Goal: Task Accomplishment & Management: Complete application form

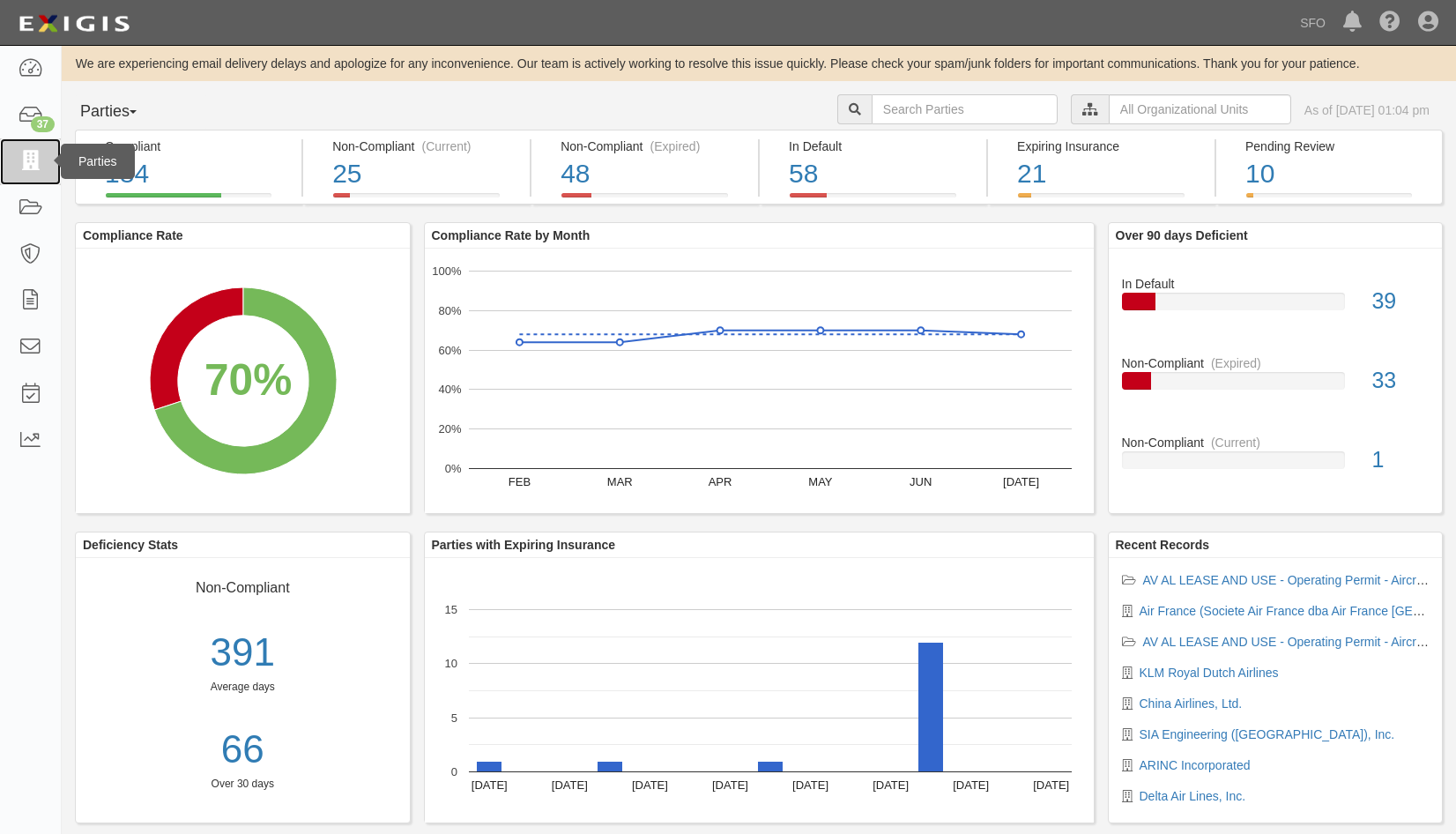
click at [44, 162] on link at bounding box center [30, 162] width 60 height 47
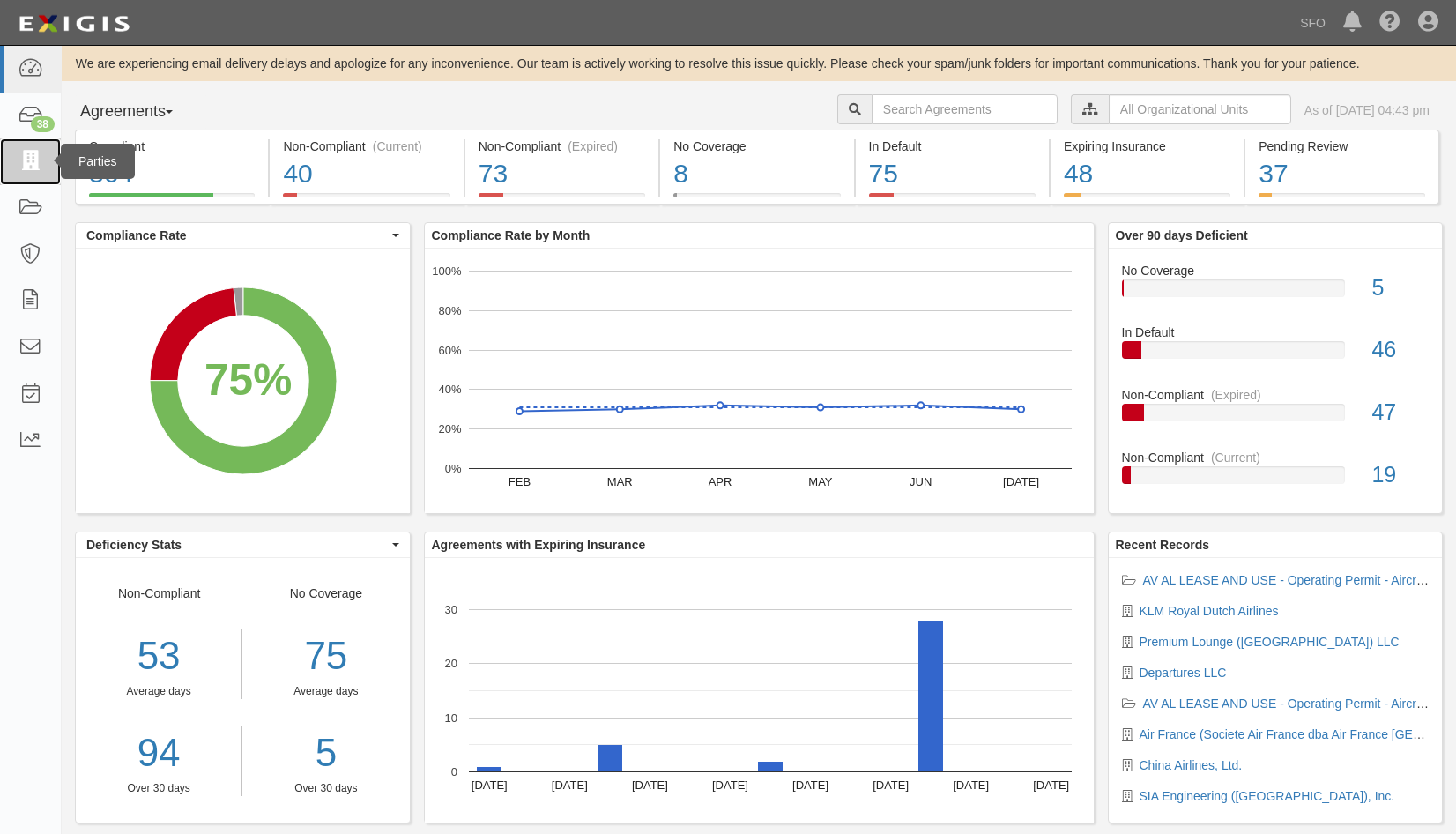
click at [36, 171] on icon at bounding box center [29, 162] width 24 height 20
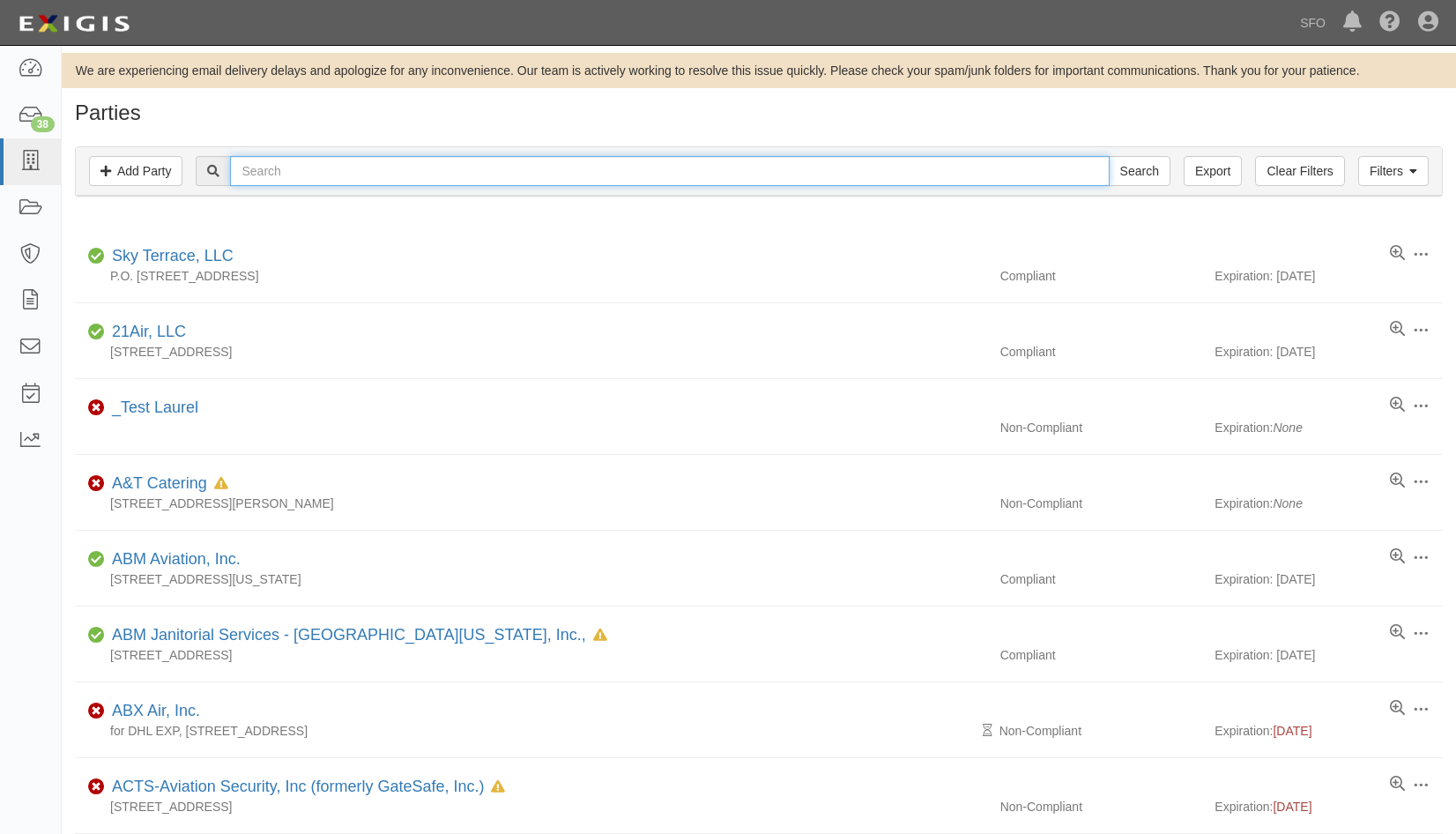
click at [383, 170] on input "text" at bounding box center [670, 171] width 879 height 30
type input "sky"
click at [1109, 156] on input "Search" at bounding box center [1139, 171] width 61 height 30
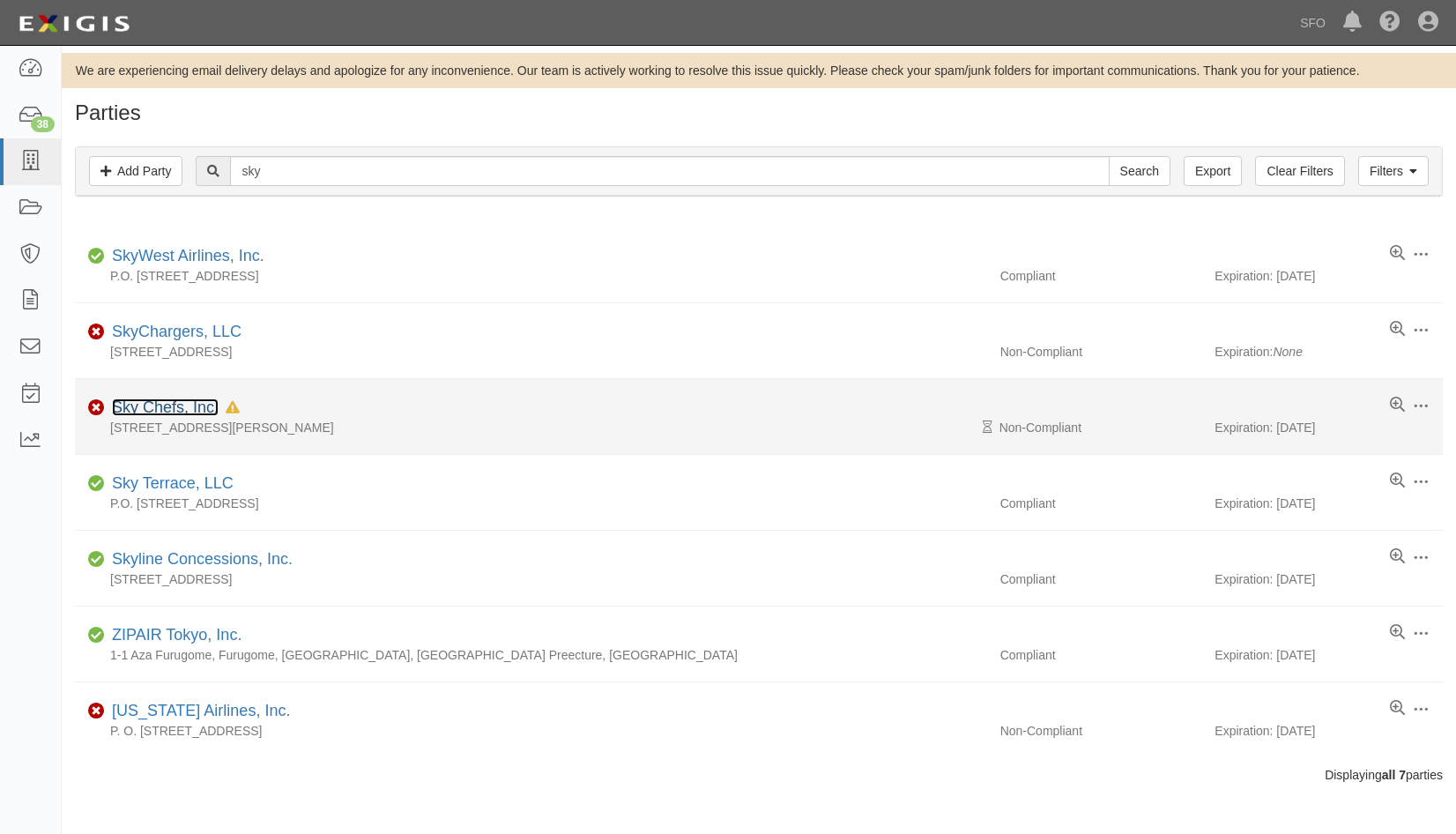
click at [165, 401] on link "Sky Chefs, Inc." at bounding box center [165, 407] width 106 height 18
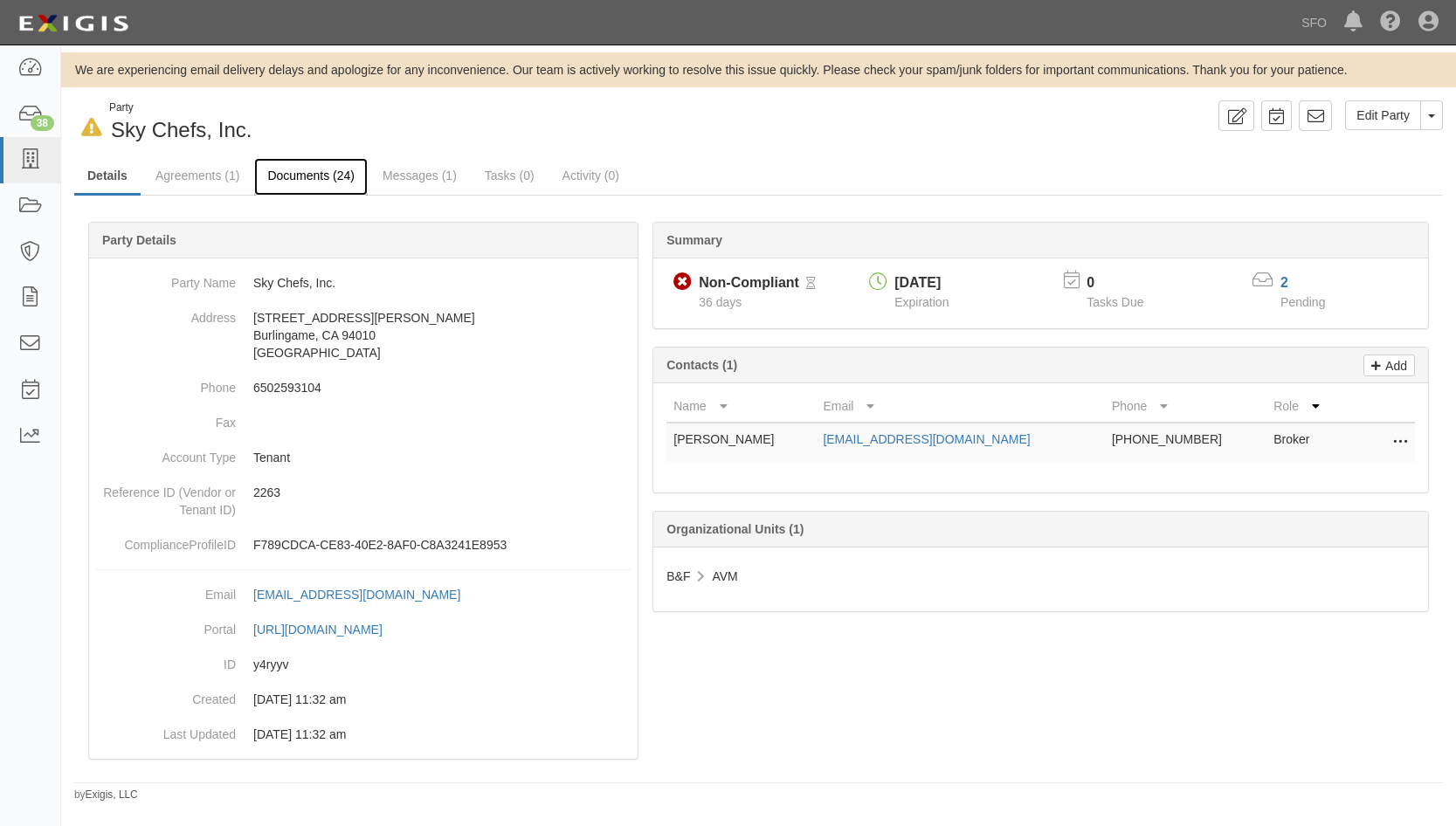
click at [332, 178] on link "Documents (24)" at bounding box center [311, 177] width 114 height 38
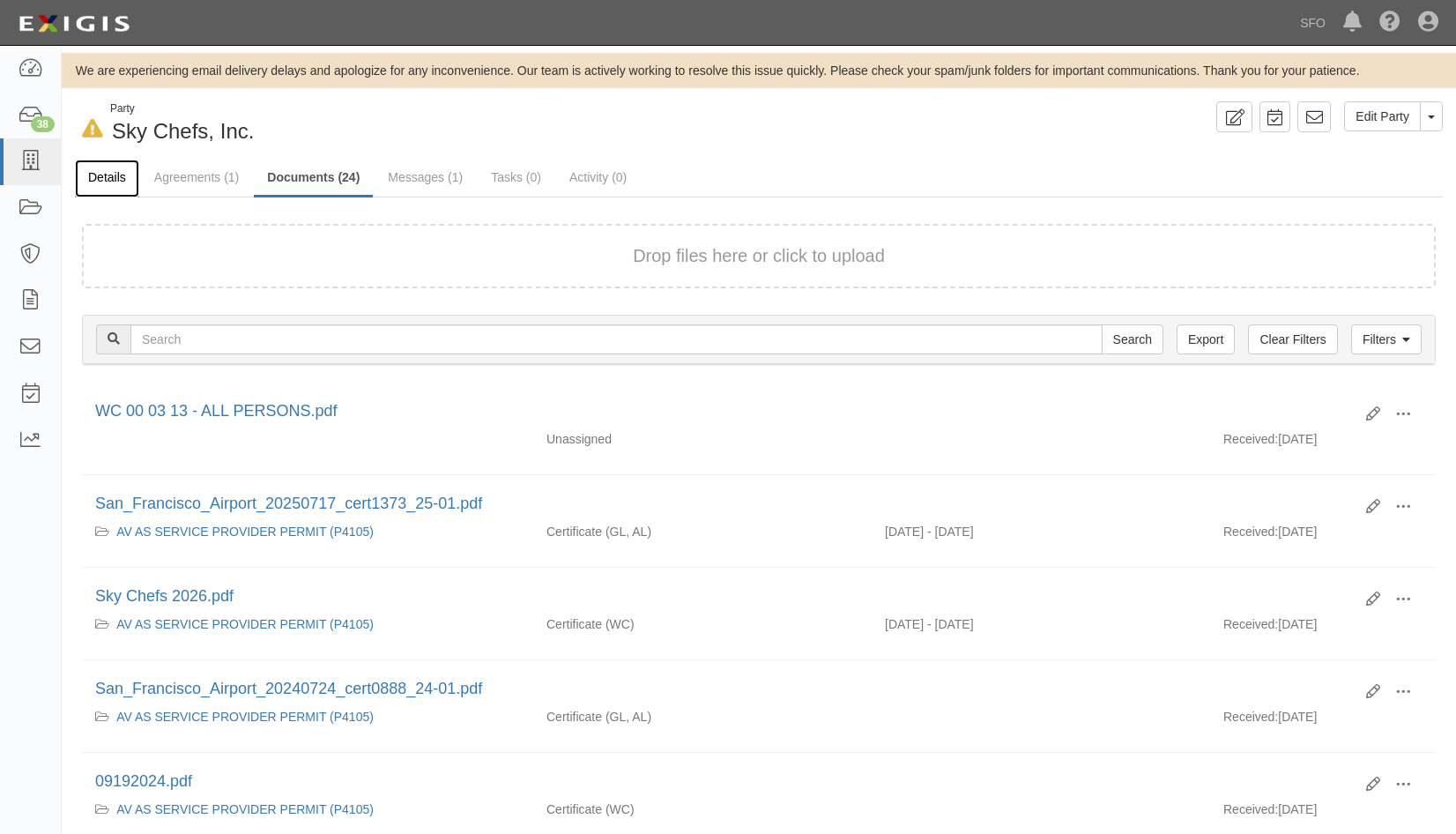
click at [124, 174] on link "Details" at bounding box center [107, 178] width 64 height 38
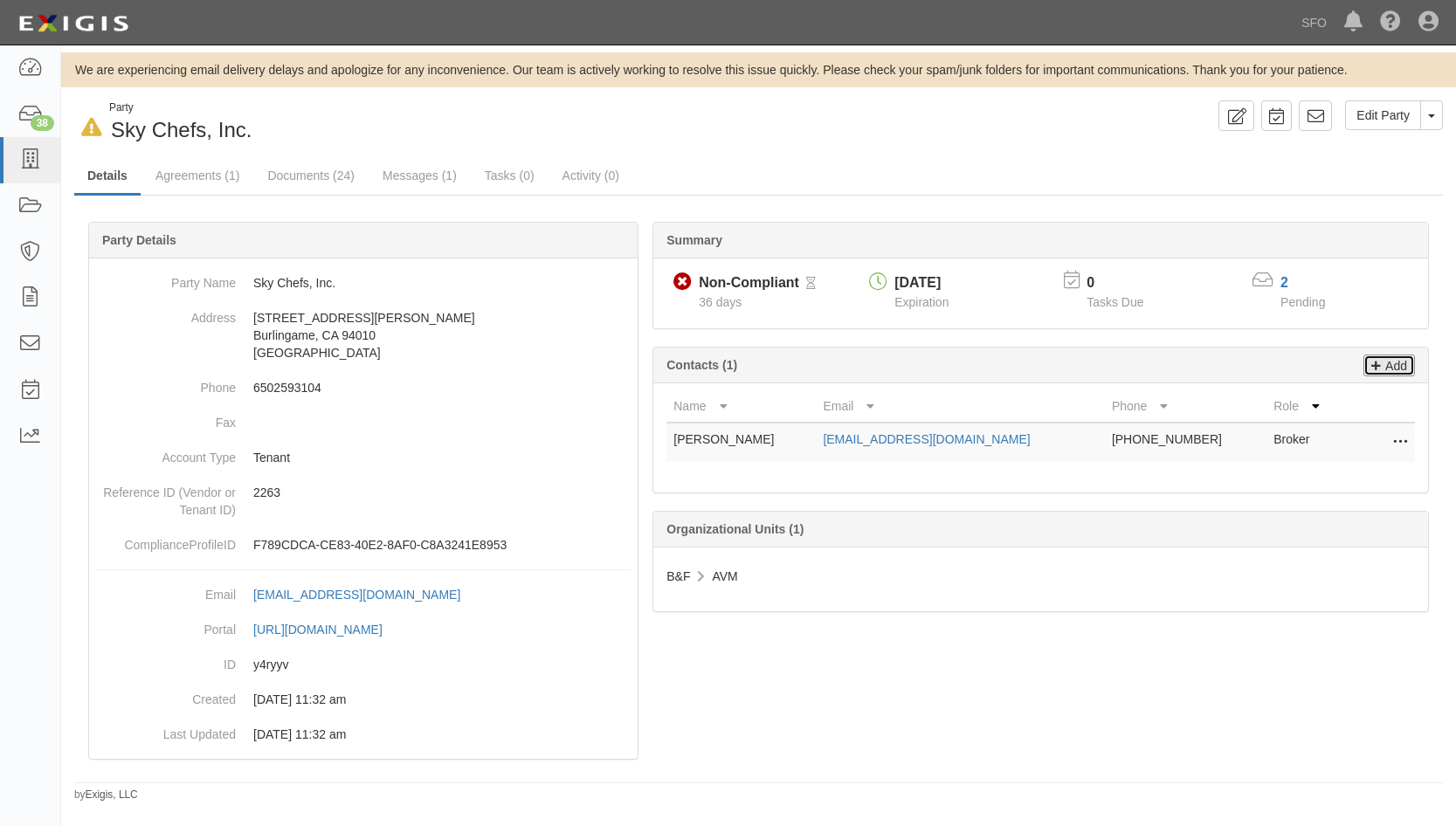
drag, startPoint x: 1400, startPoint y: 356, endPoint x: 1352, endPoint y: 354, distance: 48.0
click at [1400, 356] on p "Add" at bounding box center [1393, 365] width 26 height 20
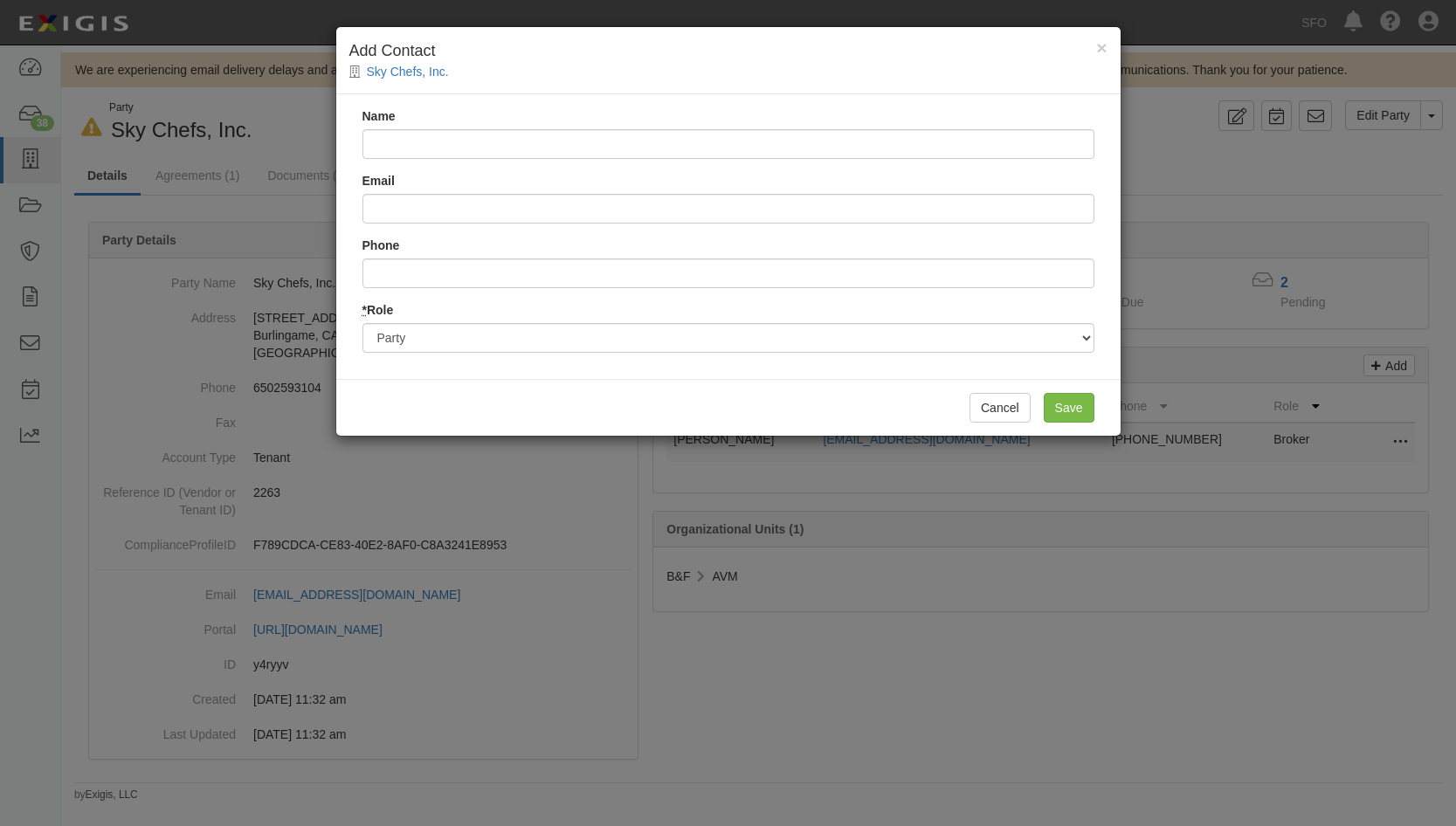
click at [614, 225] on div "Name Email Phone * Role Party Broker Other" at bounding box center [728, 236] width 784 height 285
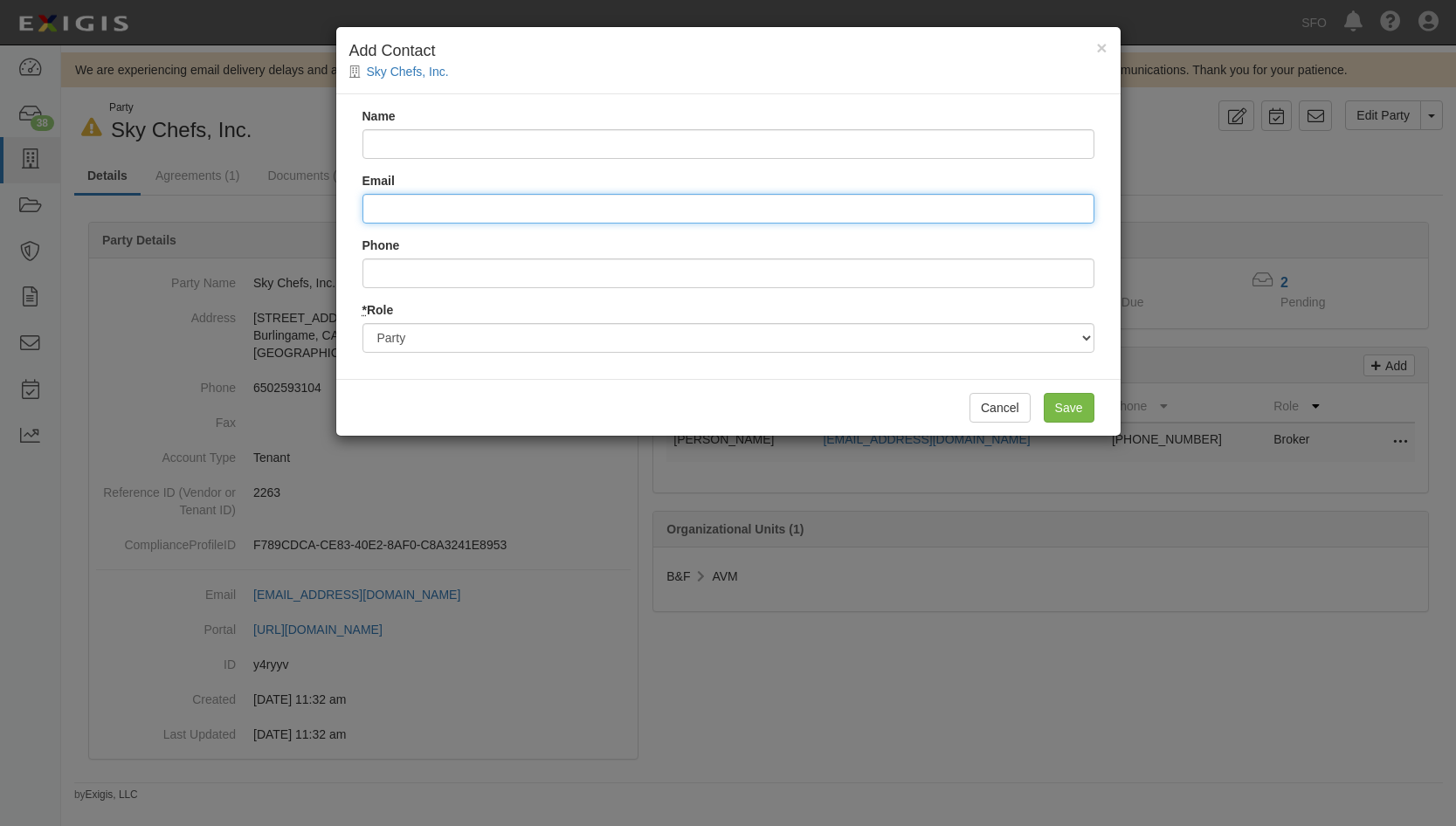
click at [615, 214] on input "Email" at bounding box center [728, 208] width 732 height 30
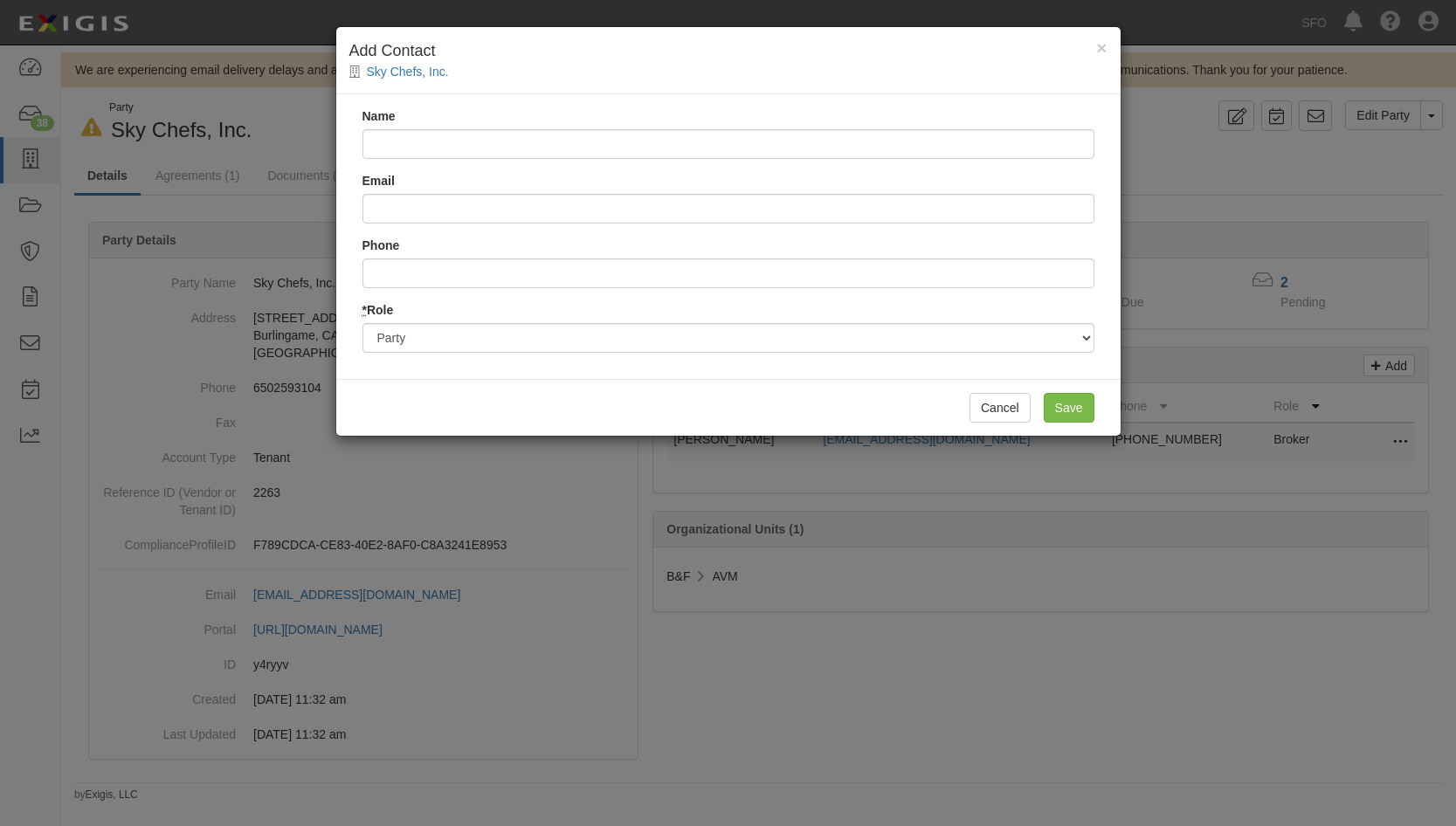
click at [525, 227] on div "Name Email Phone * Role Party Broker Other" at bounding box center [728, 236] width 784 height 285
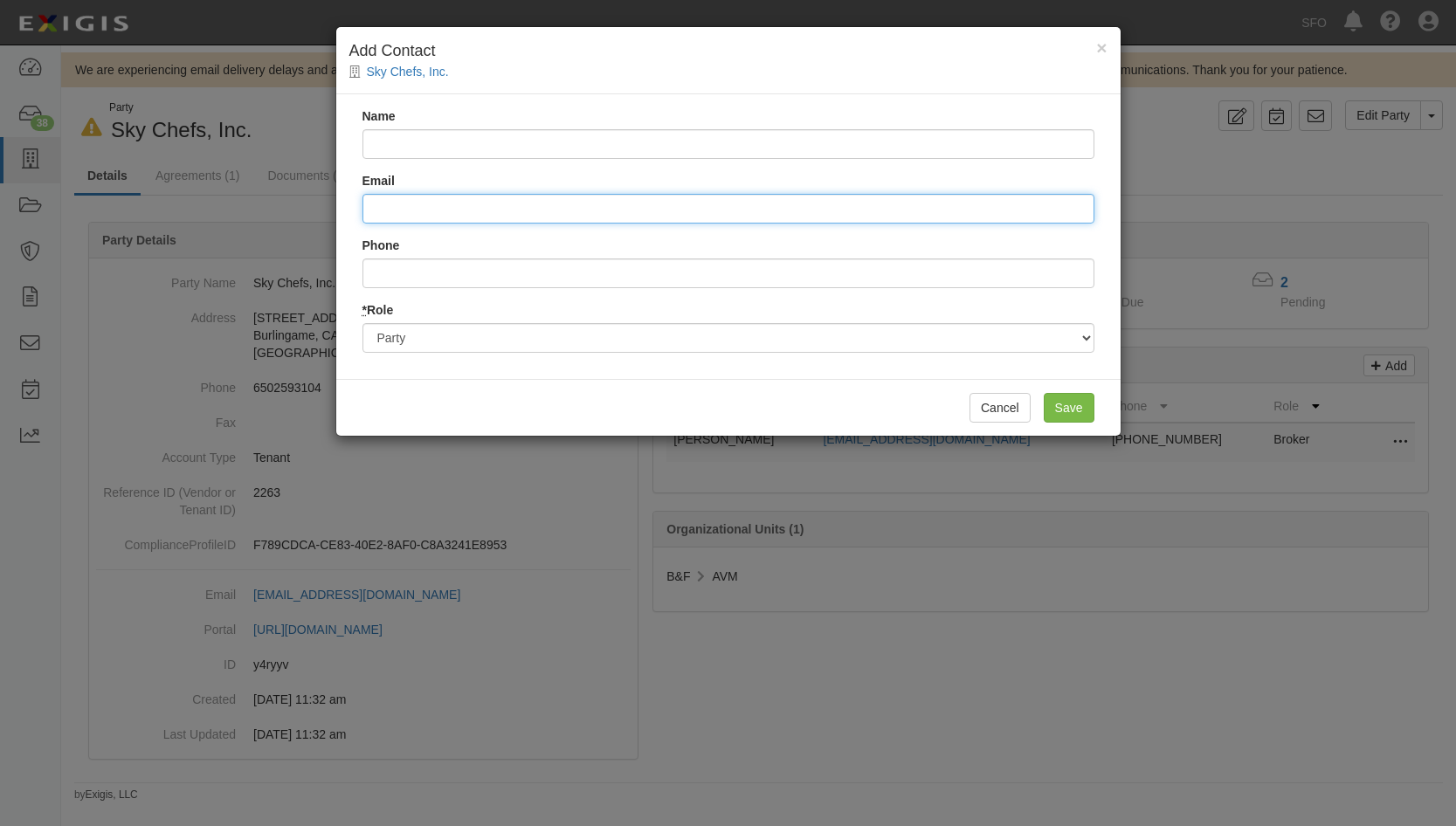
drag, startPoint x: 526, startPoint y: 219, endPoint x: 511, endPoint y: 182, distance: 39.9
click at [526, 219] on input "Email" at bounding box center [728, 208] width 732 height 30
paste input "Lemish, Tess <Tess.Lemish@lockton.com>"
type input "Lemish, Tess <Tess.Lemish@lockton.com>"
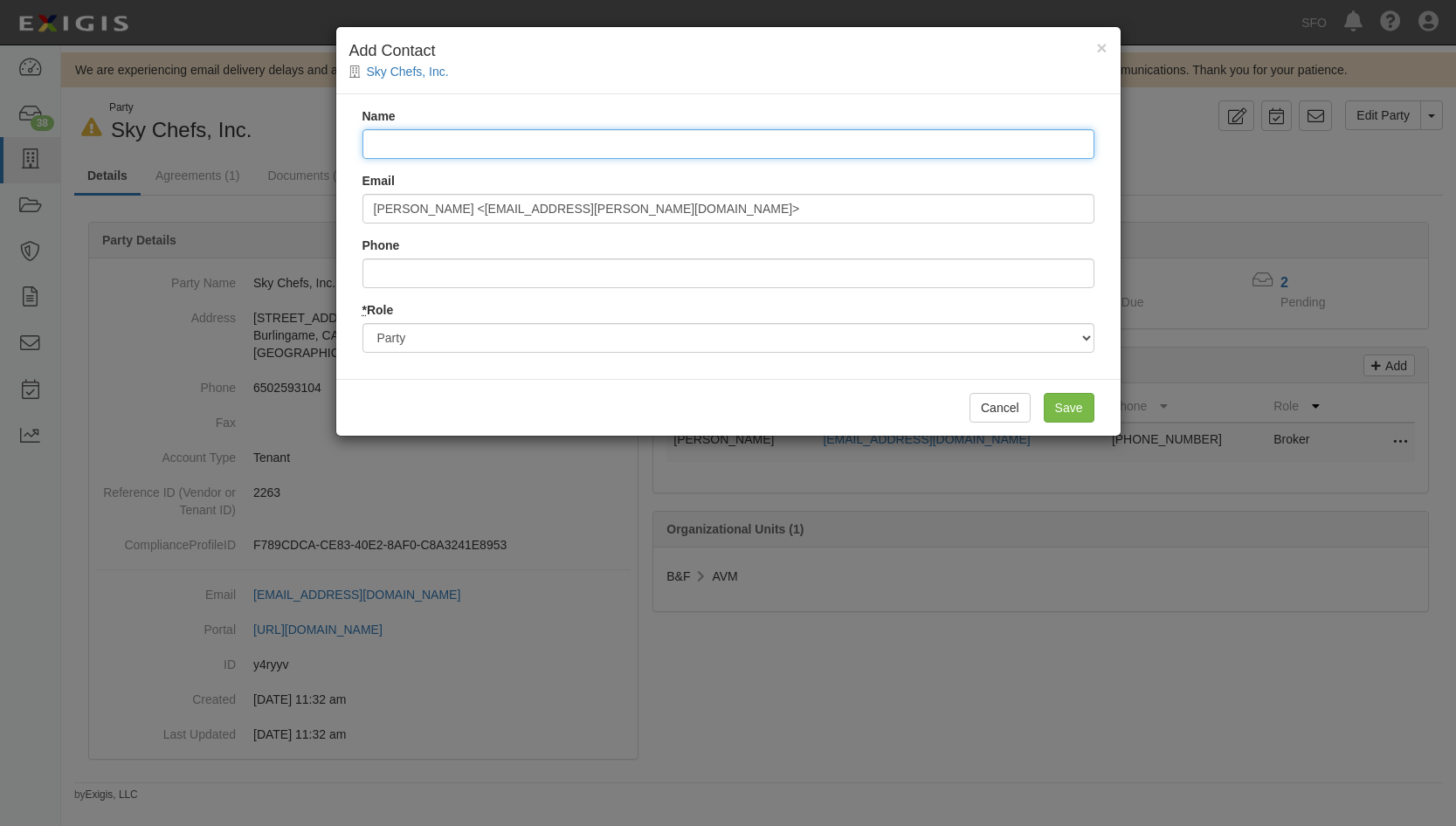
drag, startPoint x: 513, startPoint y: 150, endPoint x: 490, endPoint y: 151, distance: 23.0
click at [514, 150] on input "Name" at bounding box center [728, 144] width 732 height 30
paste input "Lemish, Tess <Tess.Lemish@lockton.com>"
drag, startPoint x: 536, startPoint y: 151, endPoint x: 928, endPoint y: 179, distance: 393.0
click at [928, 179] on div "Name Lemish, Tess <Tess.Lemish@lockton.com> Email Lemish, Tess <Tess.Lemish@loc…" at bounding box center [728, 236] width 784 height 285
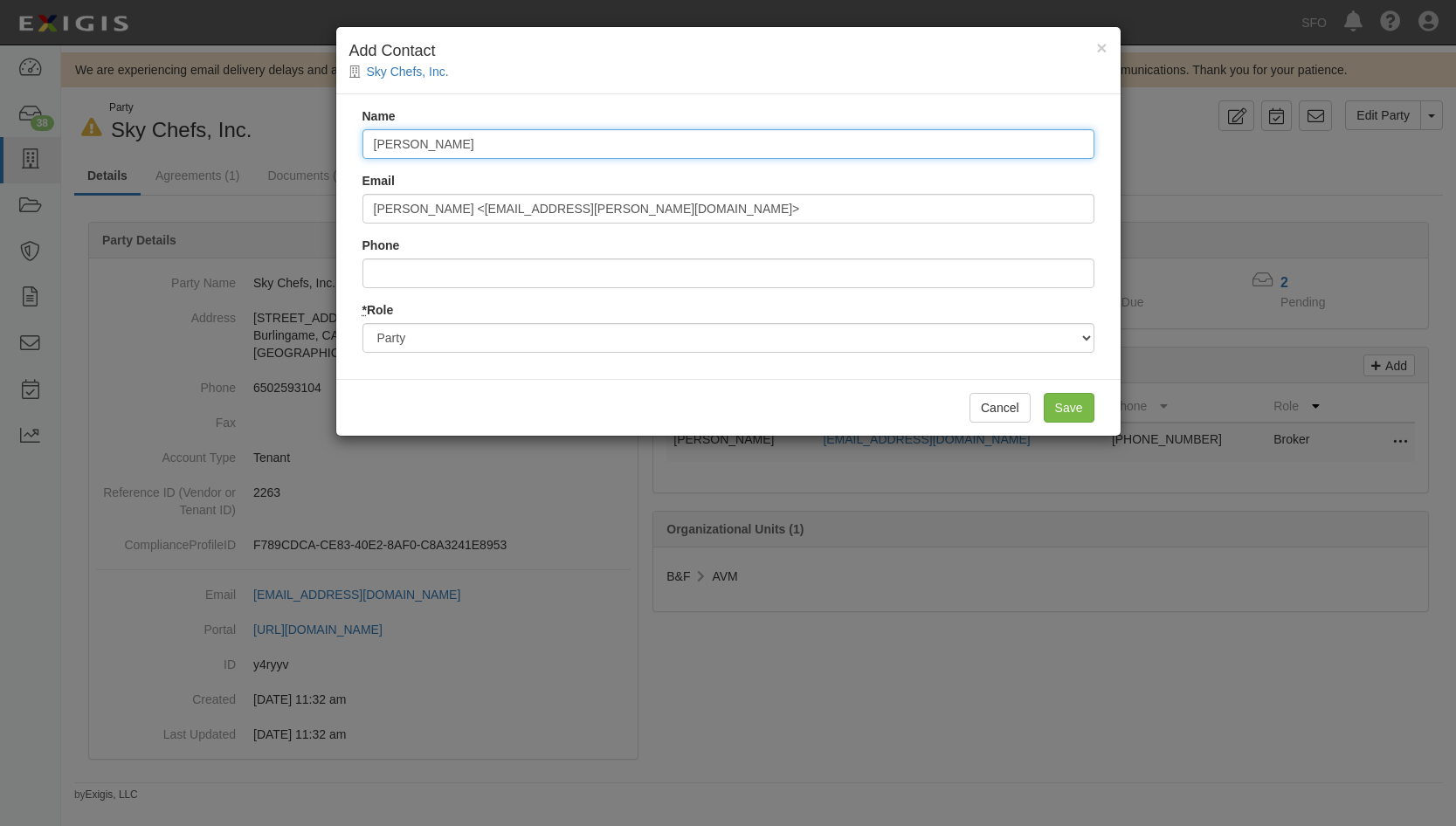
drag, startPoint x: 418, startPoint y: 144, endPoint x: 309, endPoint y: 149, distance: 109.1
click at [309, 149] on div "× Add Contact Sky Chefs, Inc. Name Lemish, Tess Email Lemish, Tess <Tess.Lemish…" at bounding box center [728, 413] width 1456 height 826
click at [513, 136] on input "Tess" at bounding box center [728, 144] width 732 height 30
paste input "Lemish,"
click at [372, 143] on input "Tess Lemish," at bounding box center [728, 144] width 732 height 30
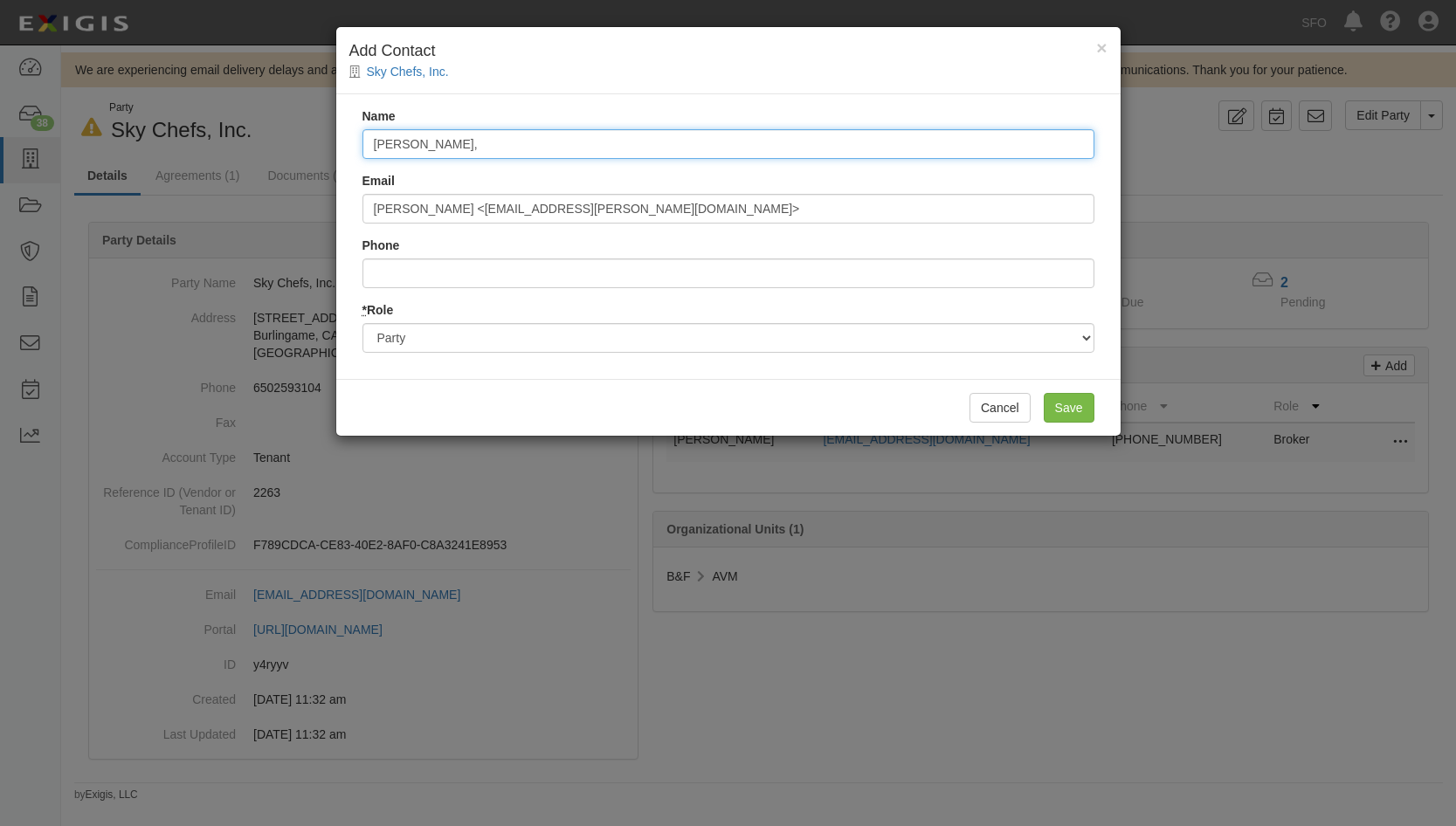
click at [471, 149] on input "Tess Lemish," at bounding box center [728, 144] width 732 height 30
type input "Tess Lemish"
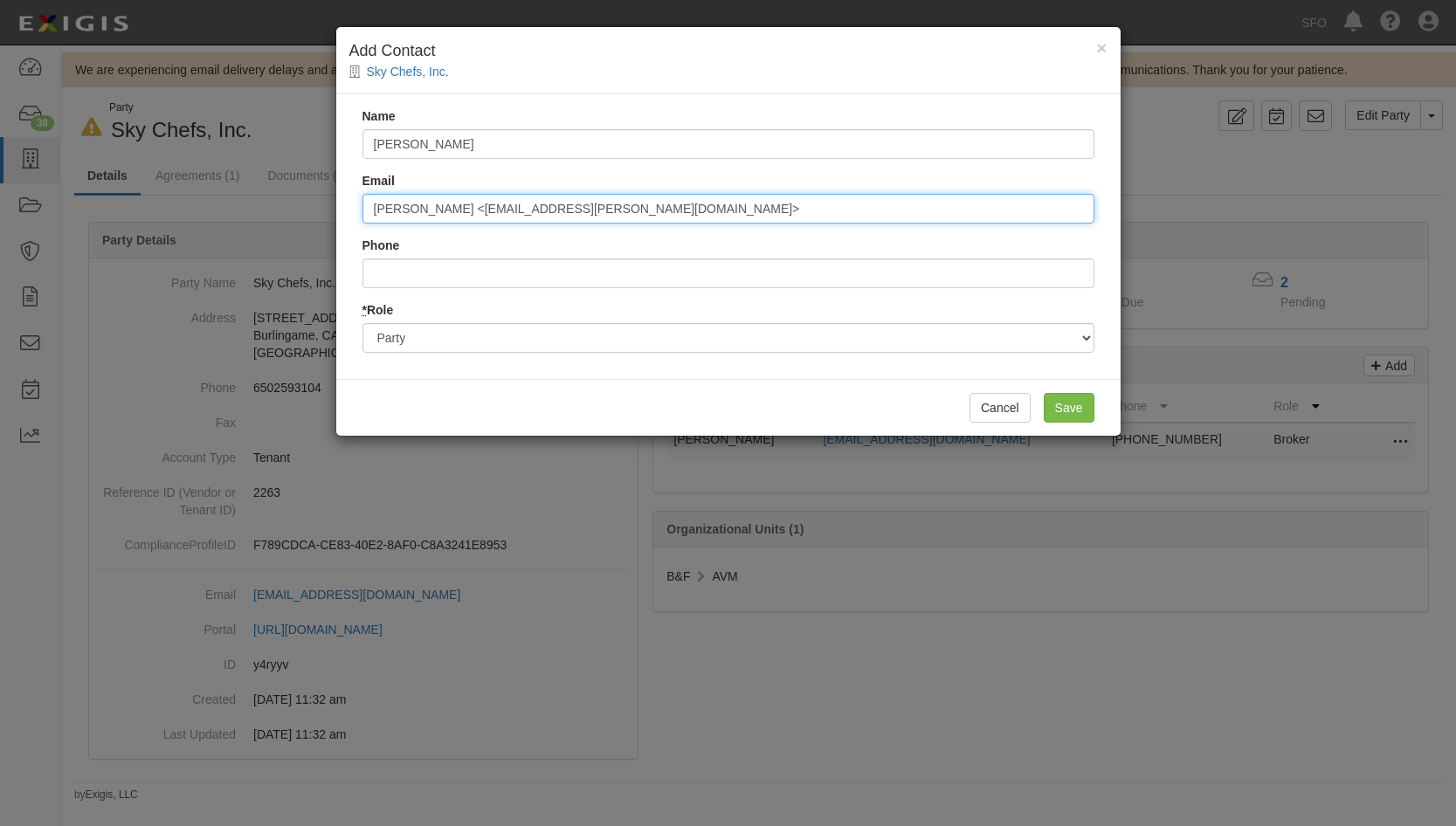
click at [455, 209] on input "Lemish, Tess <Tess.Lemish@lockton.com>" at bounding box center [728, 208] width 732 height 30
click at [591, 210] on input "Tess.Lemish@lockton.com>" at bounding box center [728, 208] width 732 height 30
type input "Tess.Lemish@lockton.com"
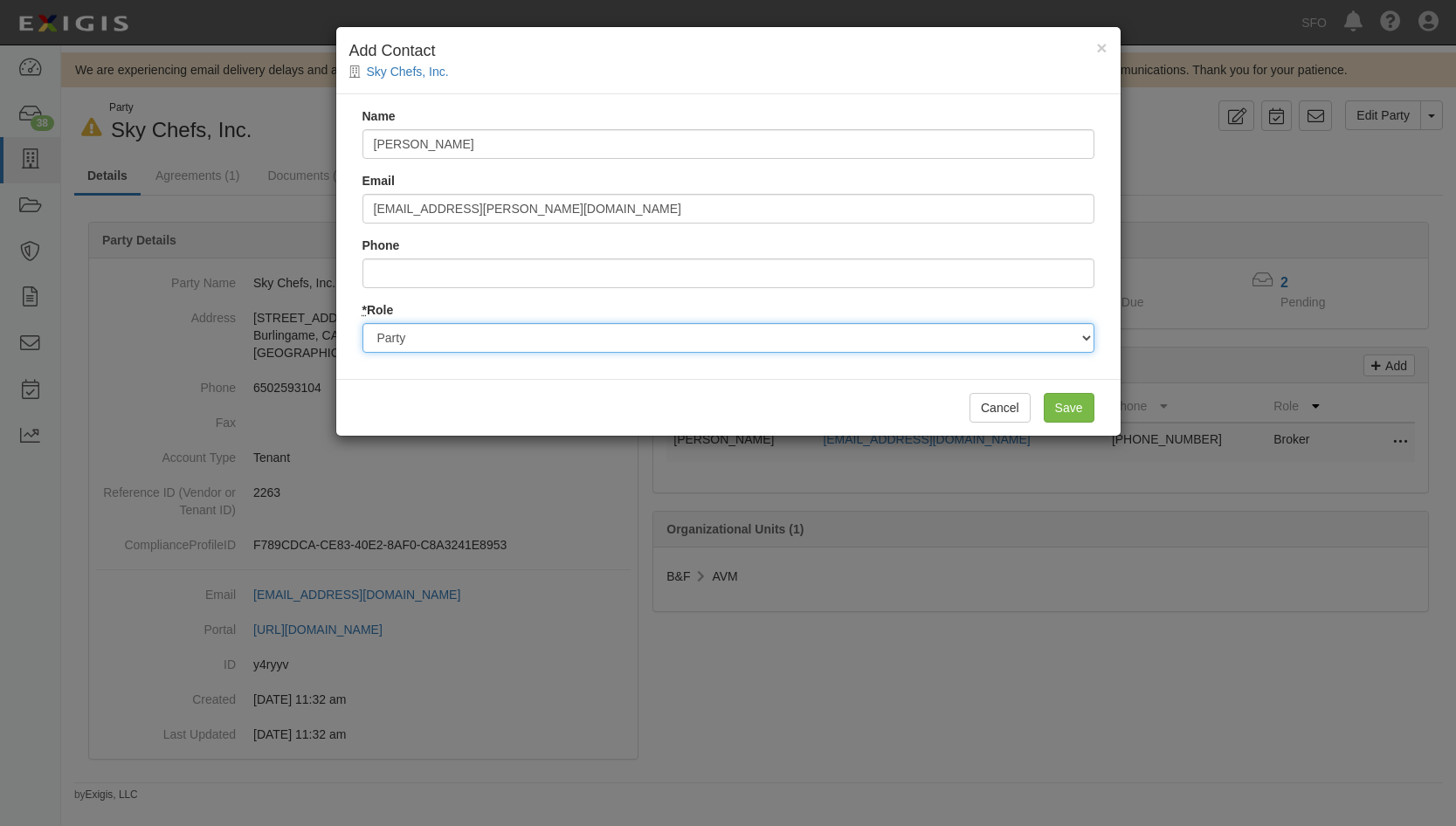
drag, startPoint x: 569, startPoint y: 343, endPoint x: 562, endPoint y: 355, distance: 13.9
click at [569, 344] on select "Party Broker Other" at bounding box center [728, 338] width 732 height 30
select select "Broker"
click at [362, 323] on select "Party Broker Other" at bounding box center [728, 338] width 732 height 30
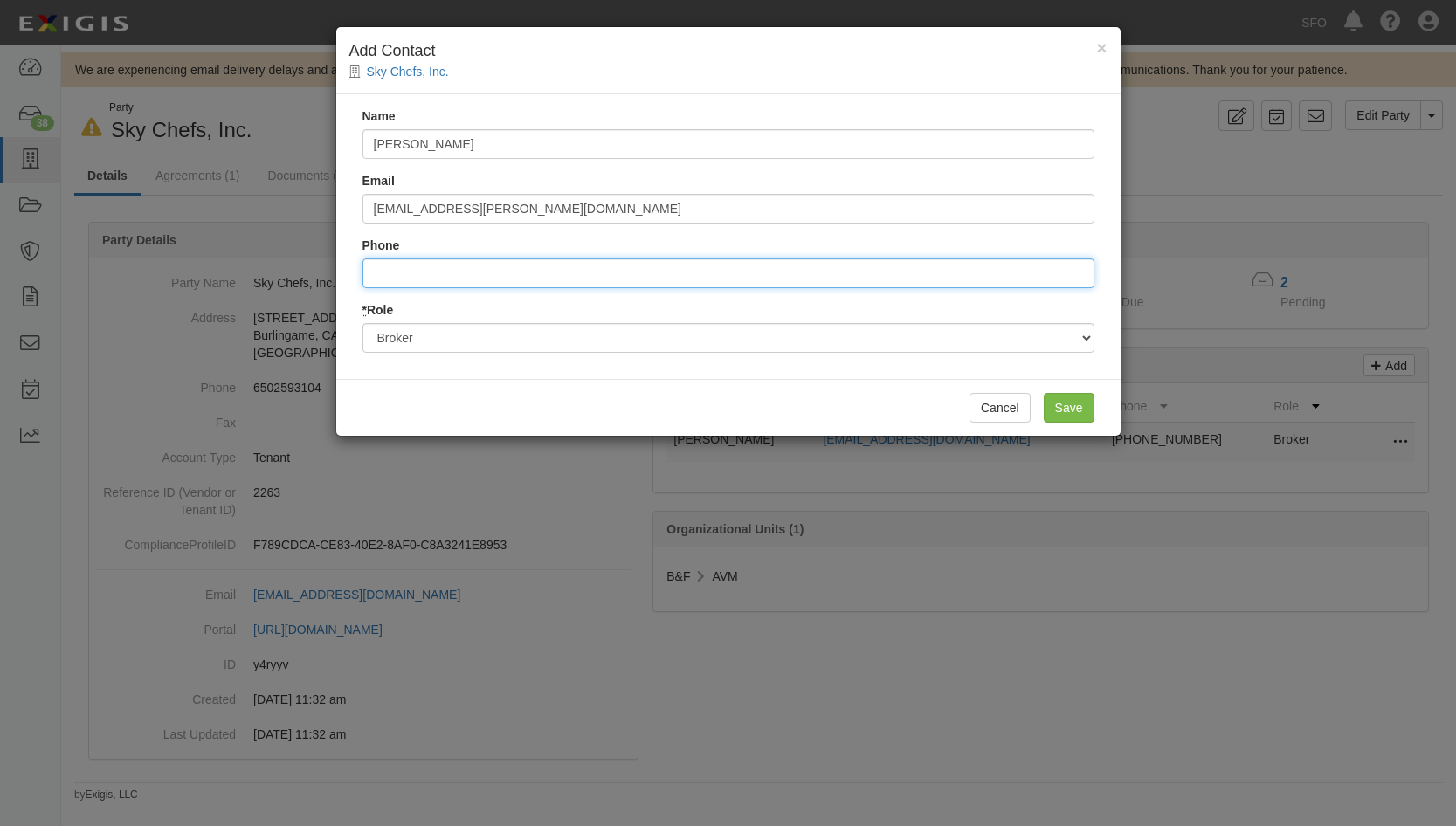
click at [580, 278] on input "Phone" at bounding box center [728, 273] width 732 height 30
type input "8169609977"
drag, startPoint x: 1044, startPoint y: 403, endPoint x: 1055, endPoint y: 403, distance: 11.0
click at [1055, 403] on input "Save" at bounding box center [1069, 407] width 50 height 30
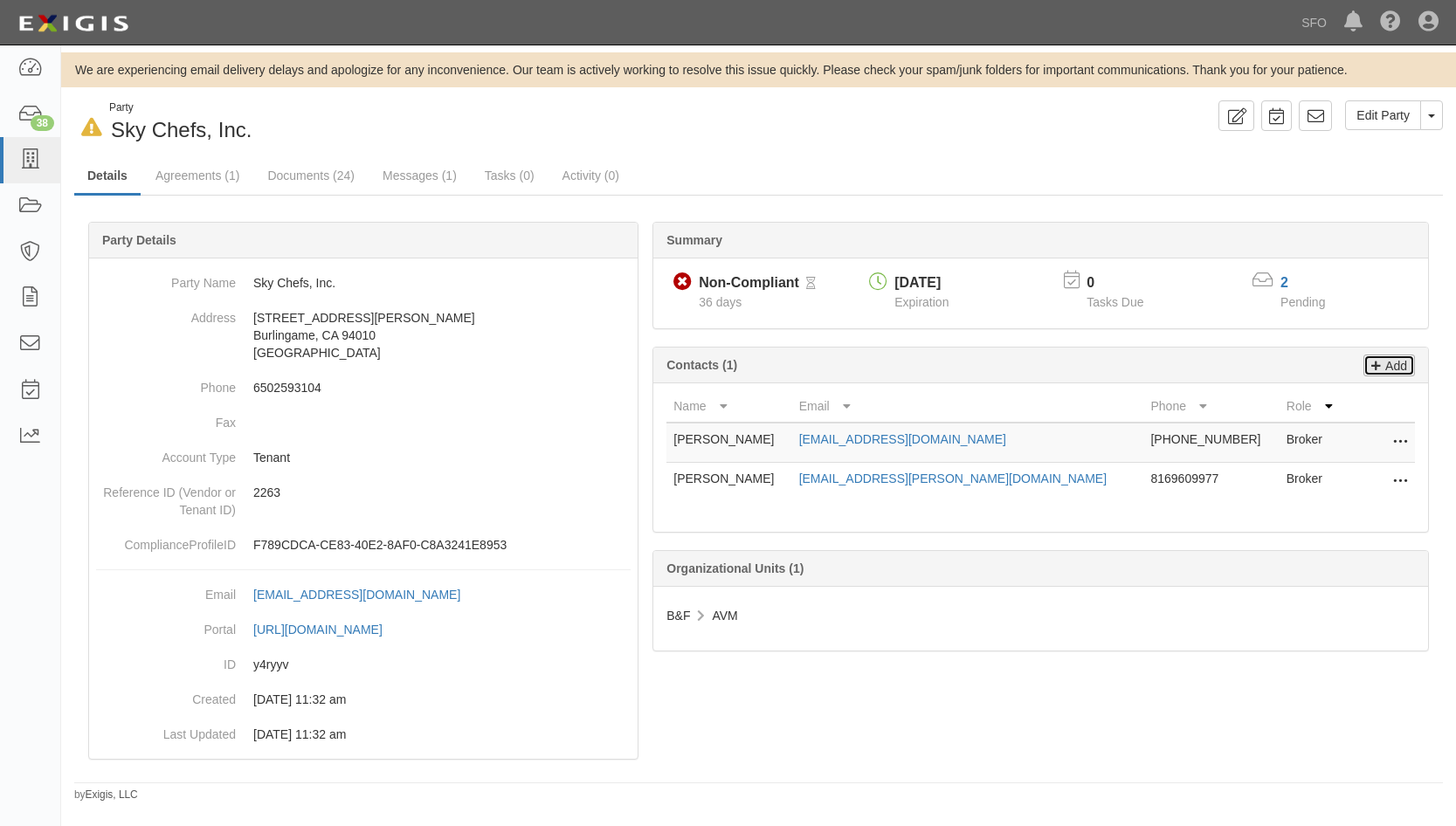
click at [1405, 372] on p "Add" at bounding box center [1393, 365] width 26 height 20
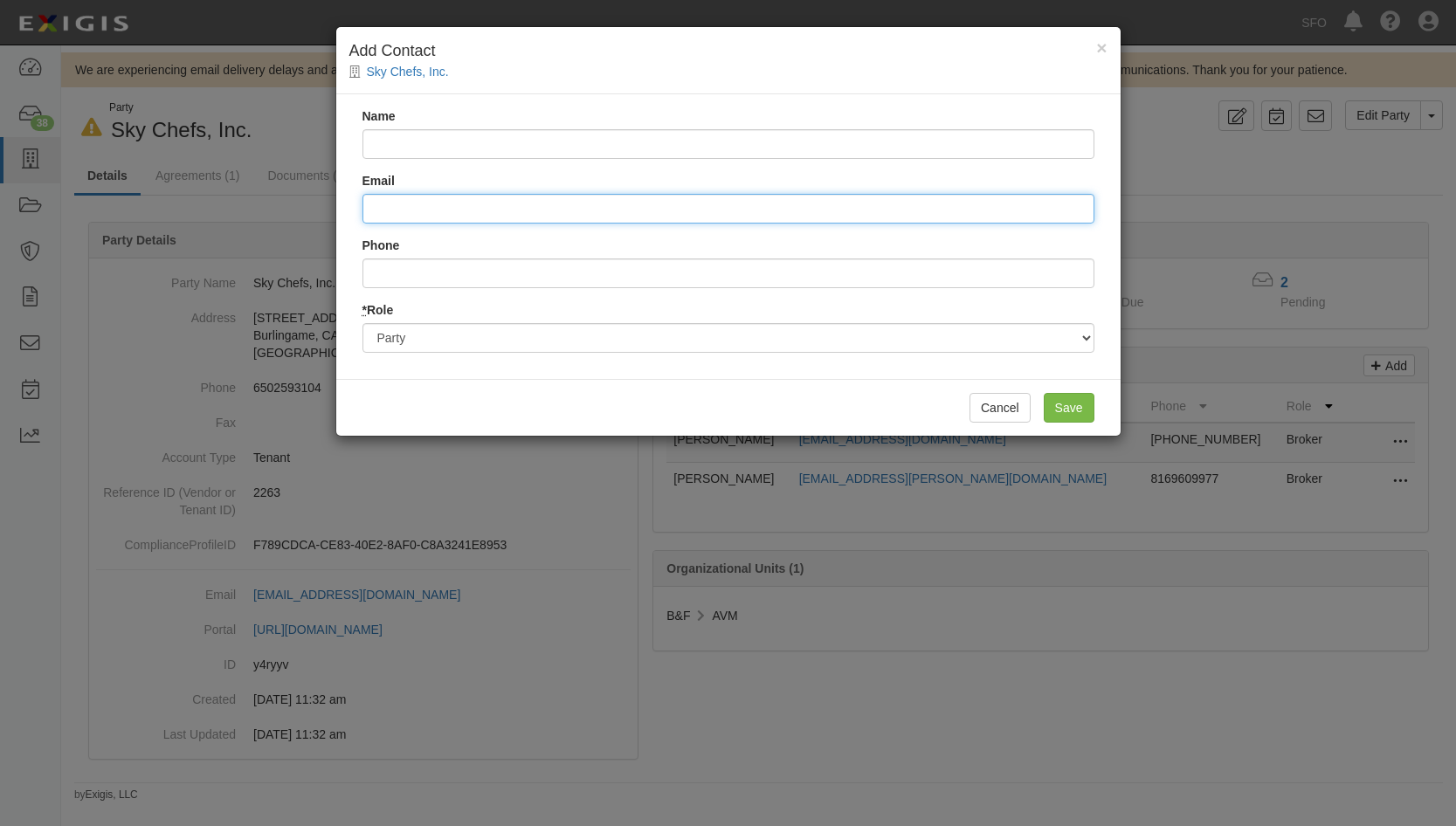
click at [439, 216] on input "Email" at bounding box center [728, 208] width 732 height 30
paste input "Lemish,"
type input "Lemish,"
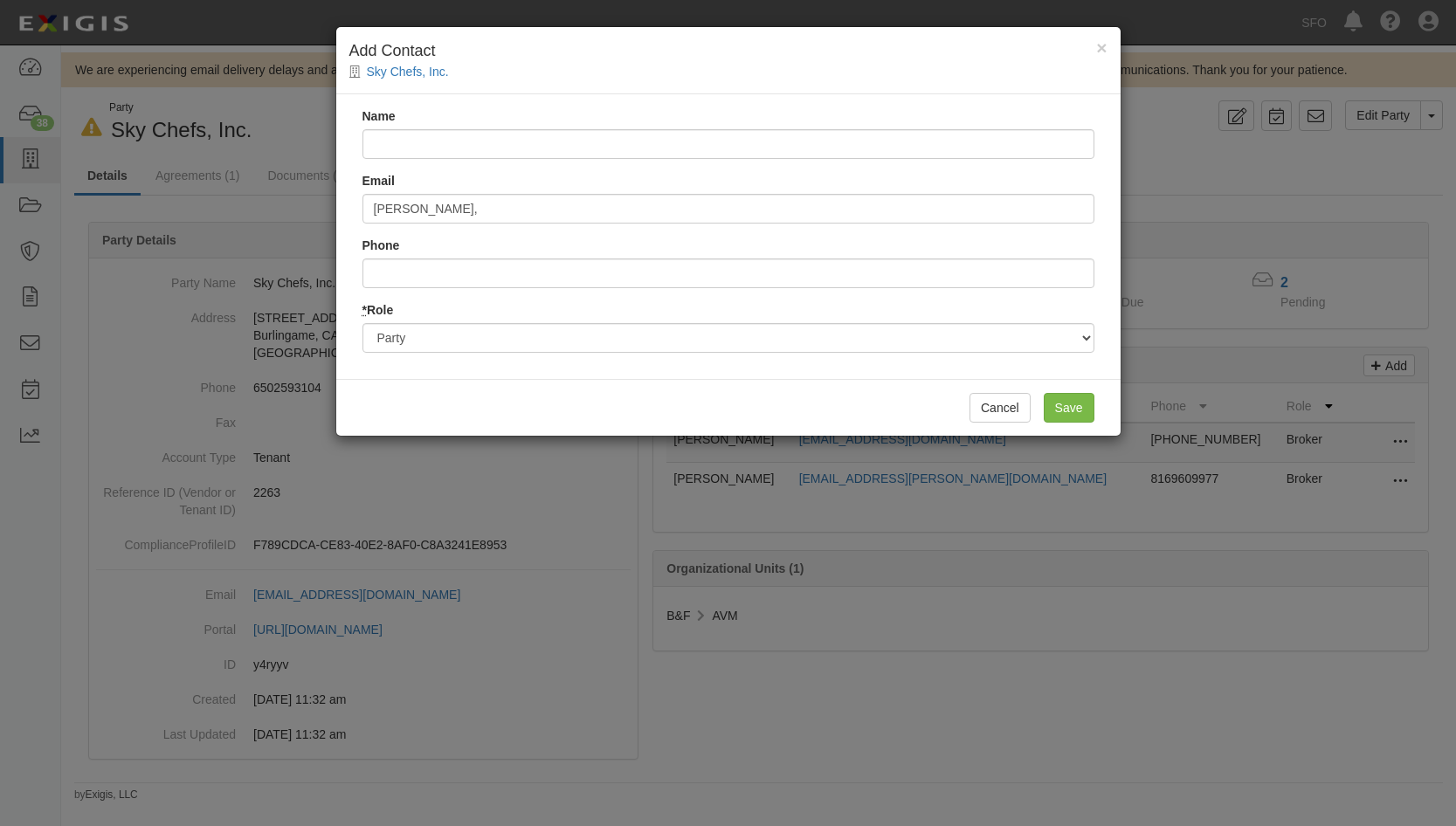
click at [476, 122] on div "Name" at bounding box center [728, 132] width 732 height 51
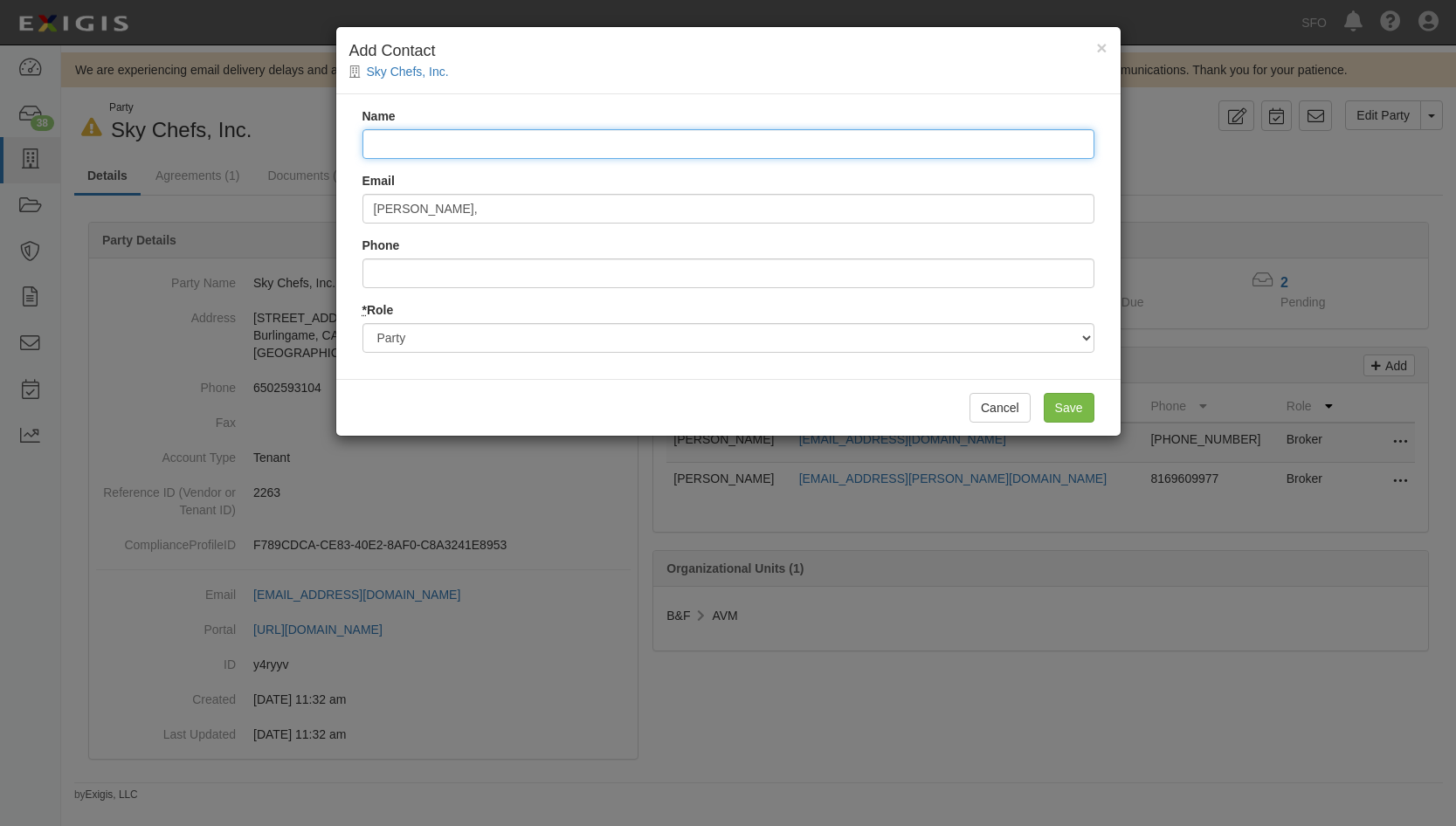
click at [477, 132] on input "Name" at bounding box center [728, 144] width 732 height 30
paste input "PETERSON, CHRISTINA (LSG) <christina.peterson@lsg-group.com>"
drag, startPoint x: 558, startPoint y: 146, endPoint x: 1056, endPoint y: 173, distance: 498.7
click at [1056, 173] on div "Name PETERSON, CHRISTINA (LSG) <christina.peterson@lsg-group.com> Email Lemish,…" at bounding box center [728, 236] width 784 height 285
type input "PETERSON, CHRISTINA (LSG) <"
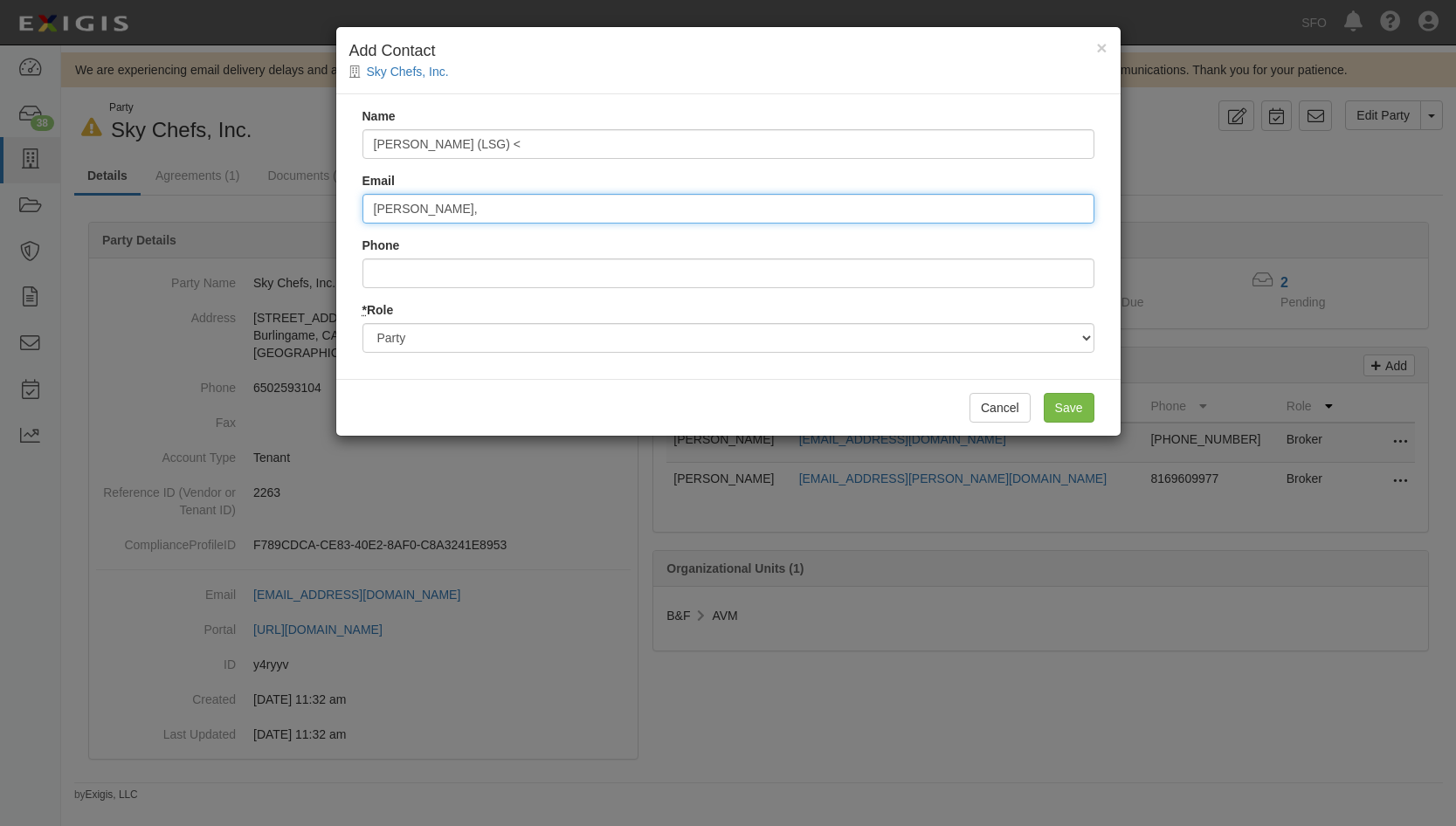
drag, startPoint x: 494, startPoint y: 216, endPoint x: 321, endPoint y: 223, distance: 173.1
click at [322, 224] on div "× Add Contact Sky Chefs, Inc. Name PETERSON, CHRISTINA (LSG) < Email Lemish, Ph…" at bounding box center [728, 413] width 1456 height 826
paste input "christina.peterson@lsg-group.com>"
type input "christina.peterson@lsg-group.com>"
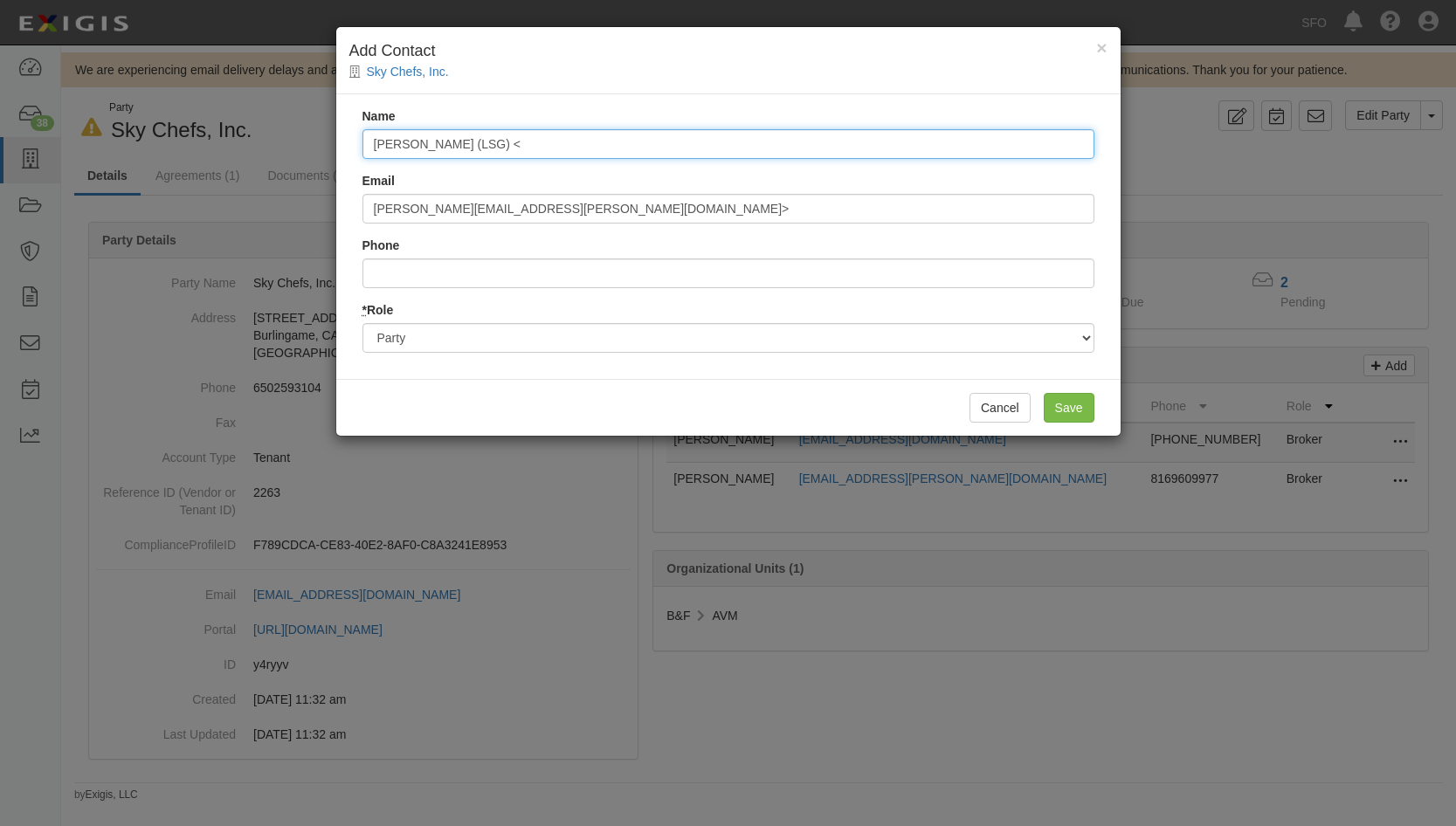
click at [375, 143] on input "PETERSON, CHRISTINA (LSG) <" at bounding box center [728, 144] width 732 height 30
drag, startPoint x: 484, startPoint y: 141, endPoint x: 858, endPoint y: 123, distance: 374.4
click at [845, 127] on div "Name Christina Peterson PETERSON, CHRISTINA (LSG) <" at bounding box center [728, 132] width 732 height 51
type input "Christina Peterson"
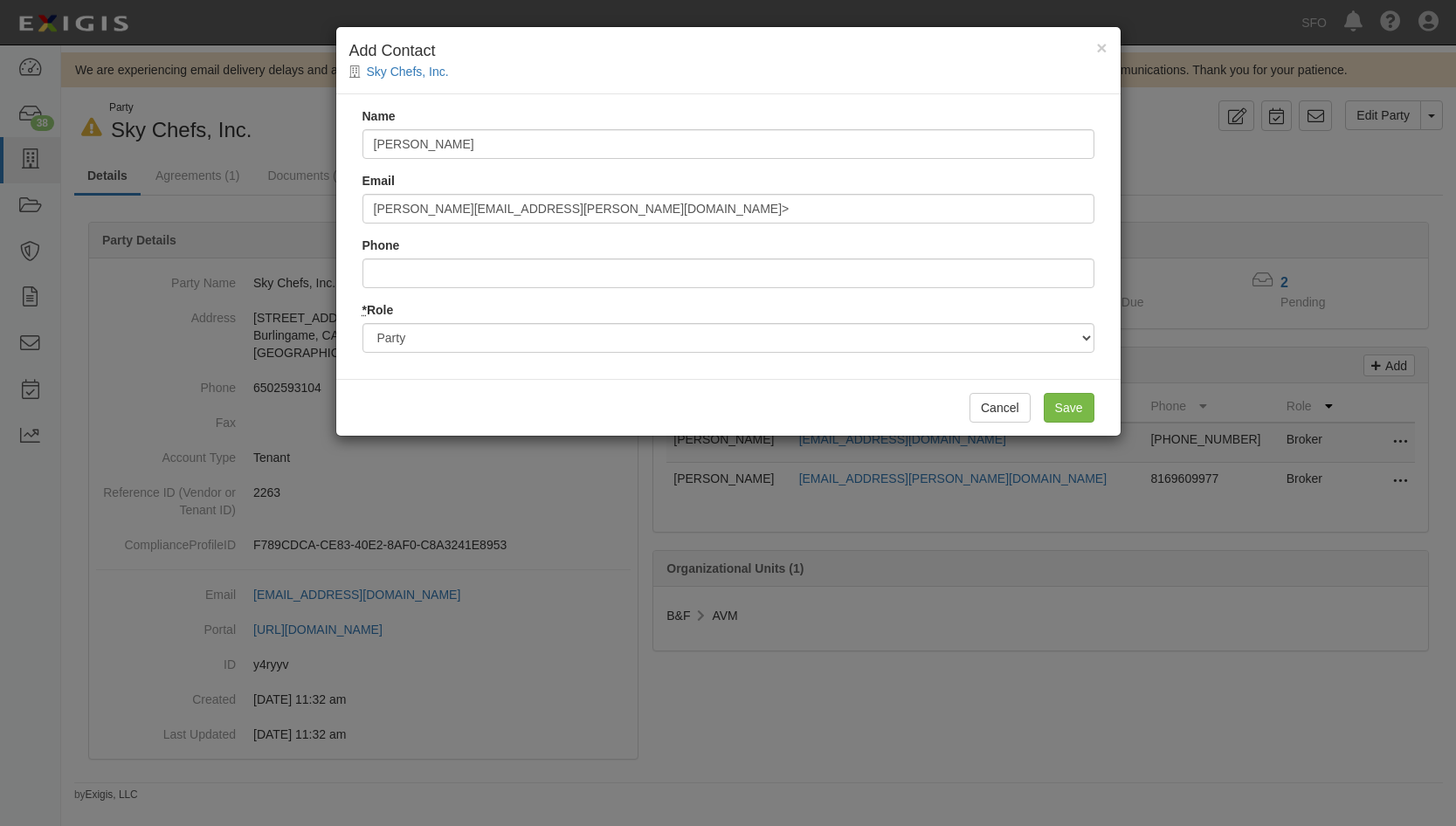
click at [1088, 391] on div "Cancel Save" at bounding box center [728, 407] width 784 height 57
click at [1084, 403] on input "Save" at bounding box center [1069, 407] width 50 height 30
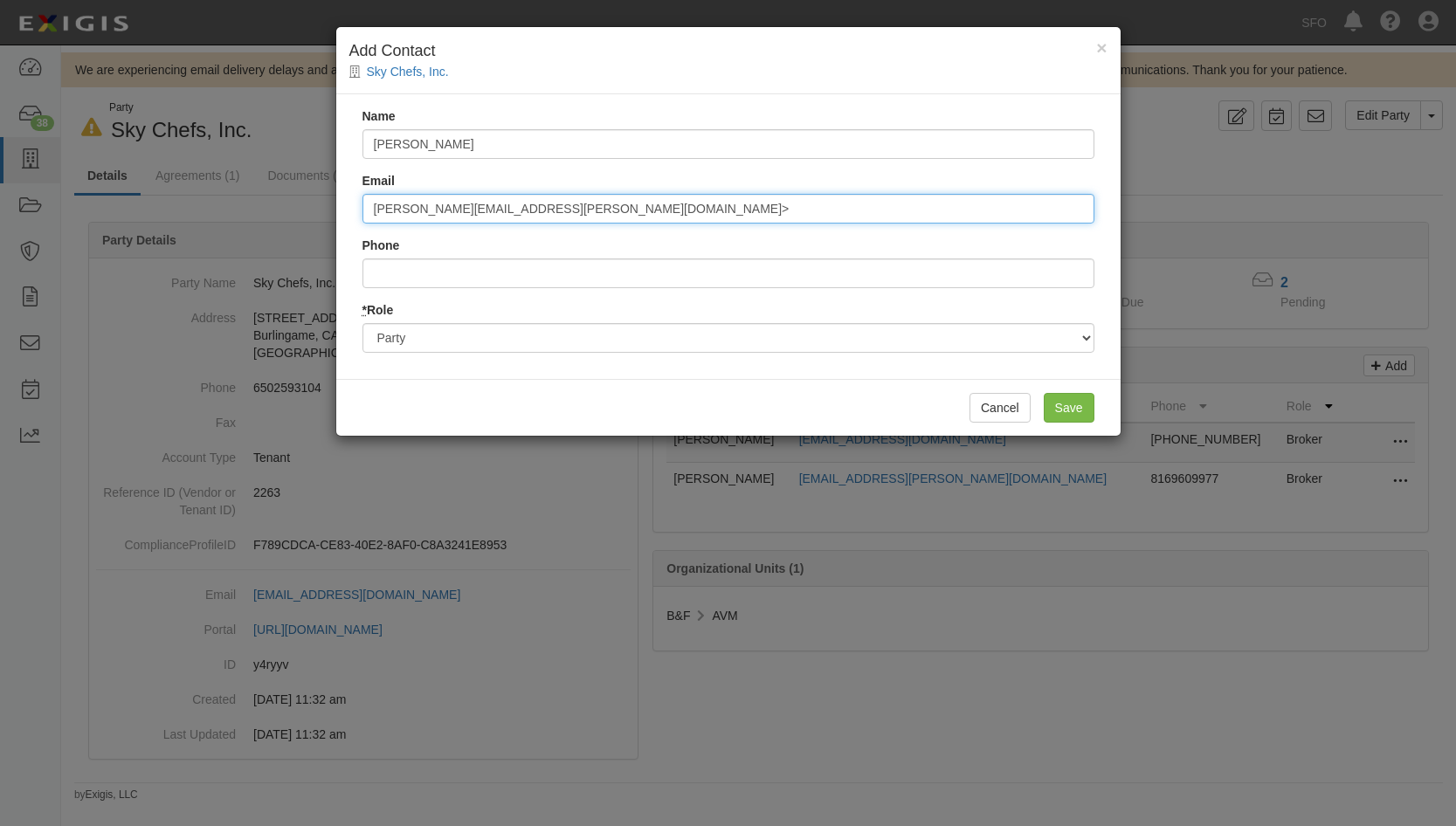
click at [690, 195] on input "christina.peterson@lsg-group.com>" at bounding box center [728, 208] width 732 height 30
click at [692, 209] on input "christina.peterson@lsg-group.com>" at bounding box center [728, 208] width 732 height 30
type input "christina.peterson@lsg-group.com"
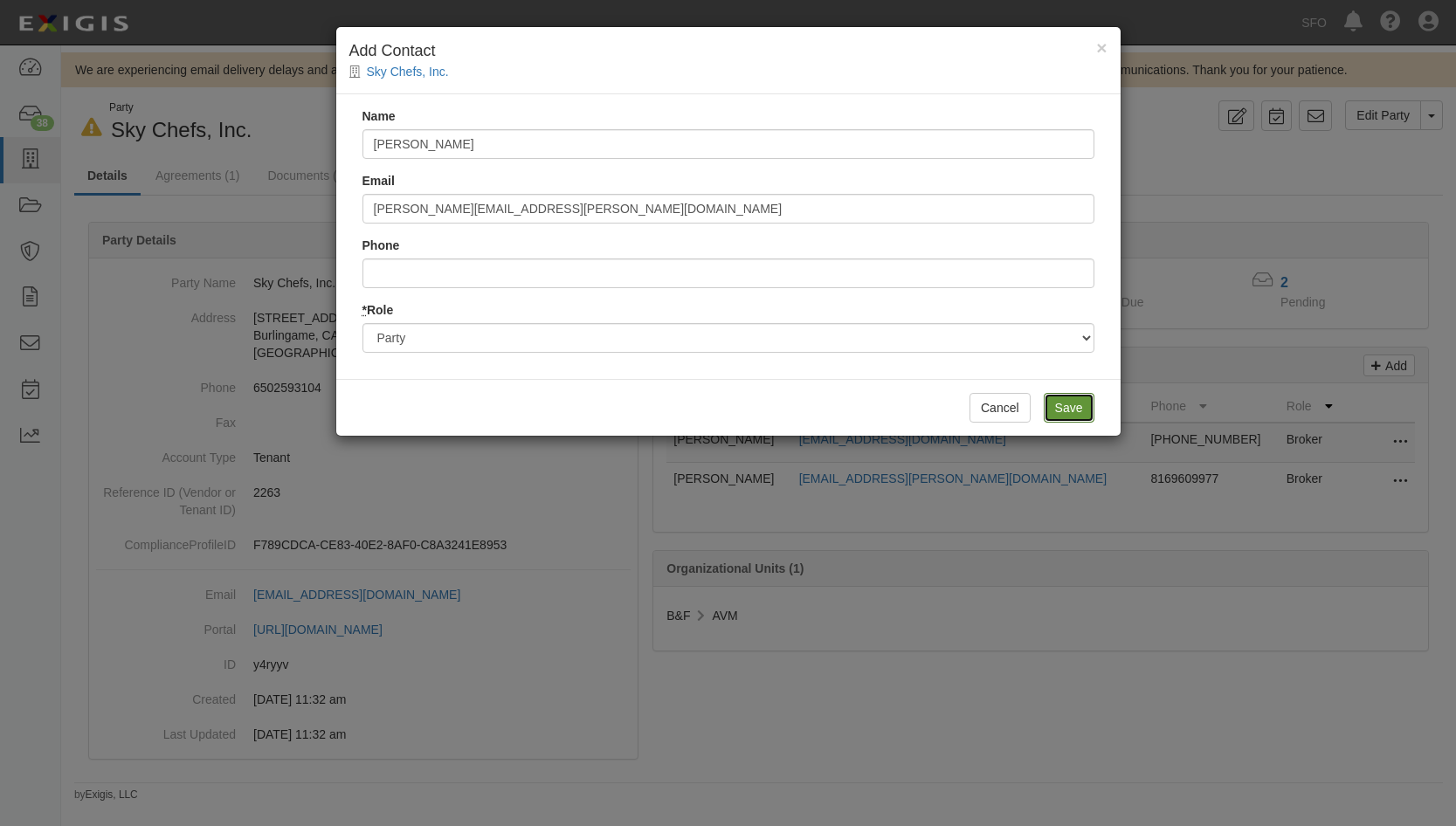
click at [1076, 398] on input "Save" at bounding box center [1069, 407] width 50 height 30
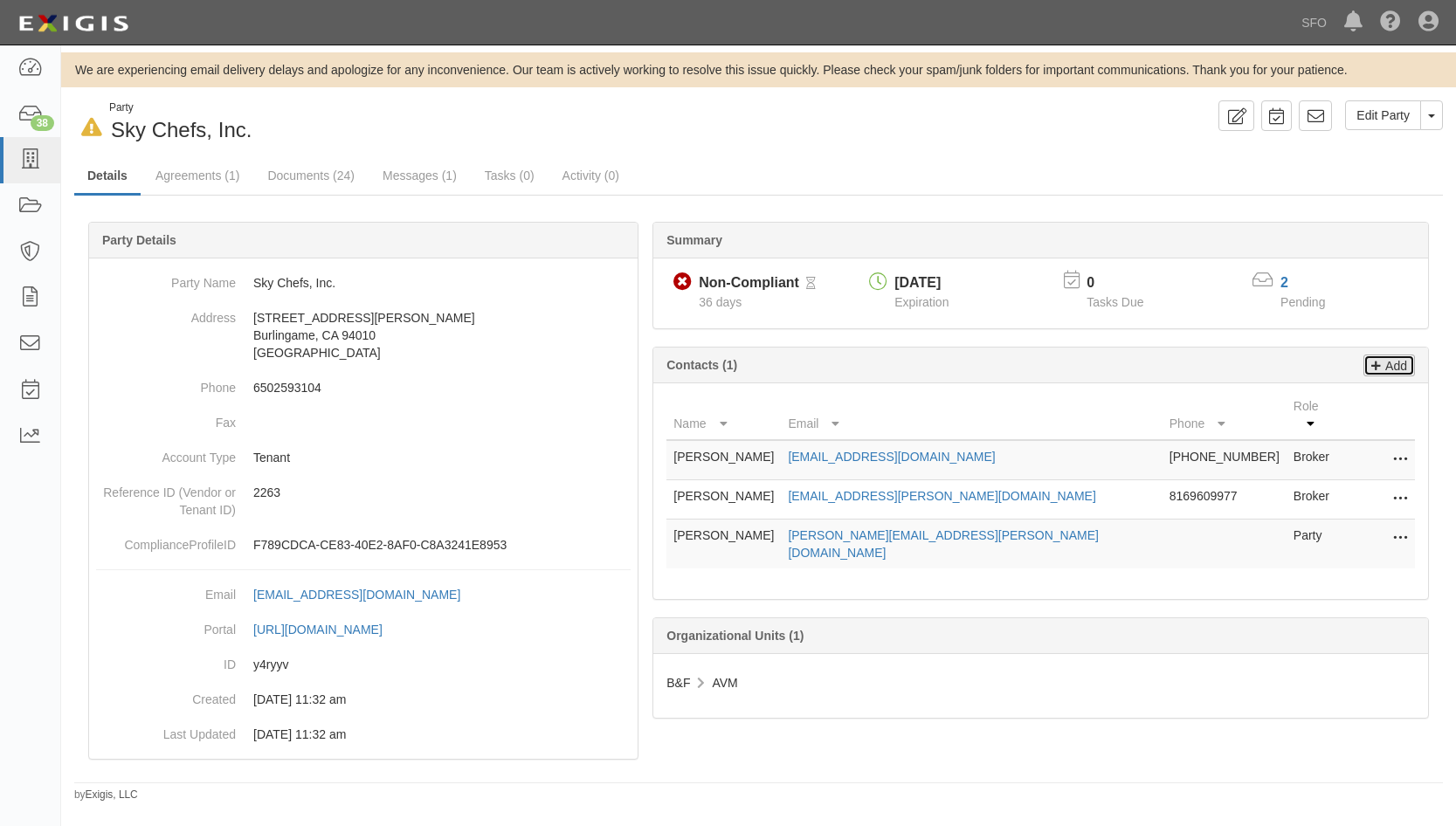
click at [1374, 361] on icon at bounding box center [1376, 363] width 10 height 15
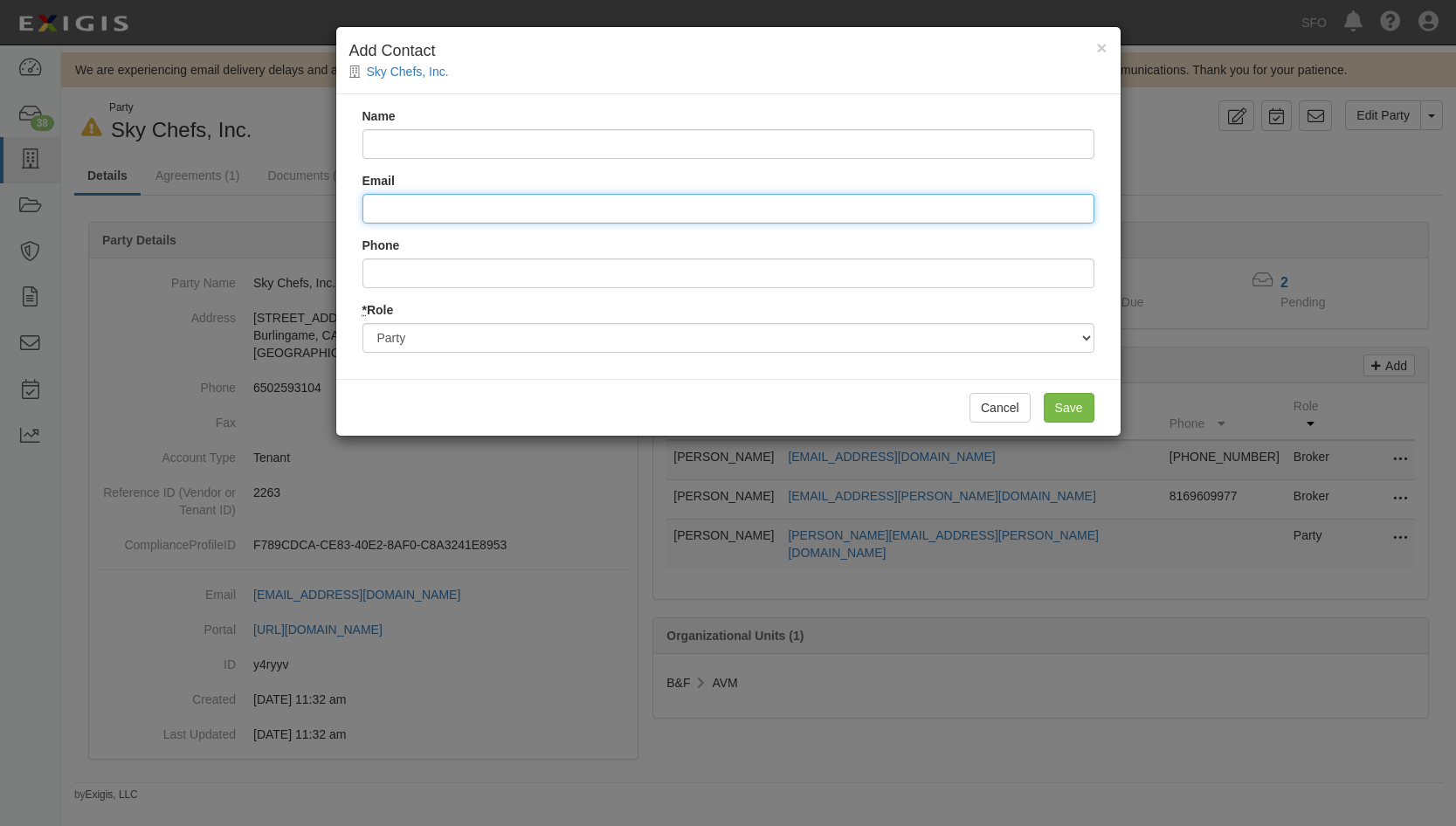
click at [491, 217] on input "Email" at bounding box center [728, 208] width 732 height 30
paste input "CHRISTIAN, LATANYA <latanya.christian@lsgskychefs.com>"
drag, startPoint x: 470, startPoint y: 207, endPoint x: 290, endPoint y: 210, distance: 180.0
click at [290, 210] on div "× Add Contact Sky Chefs, Inc. Name Email CHRISTIAN, LATANYA <latanya.christian@…" at bounding box center [728, 413] width 1456 height 826
type input "<latanya.christian@lsgskychefs.com>"
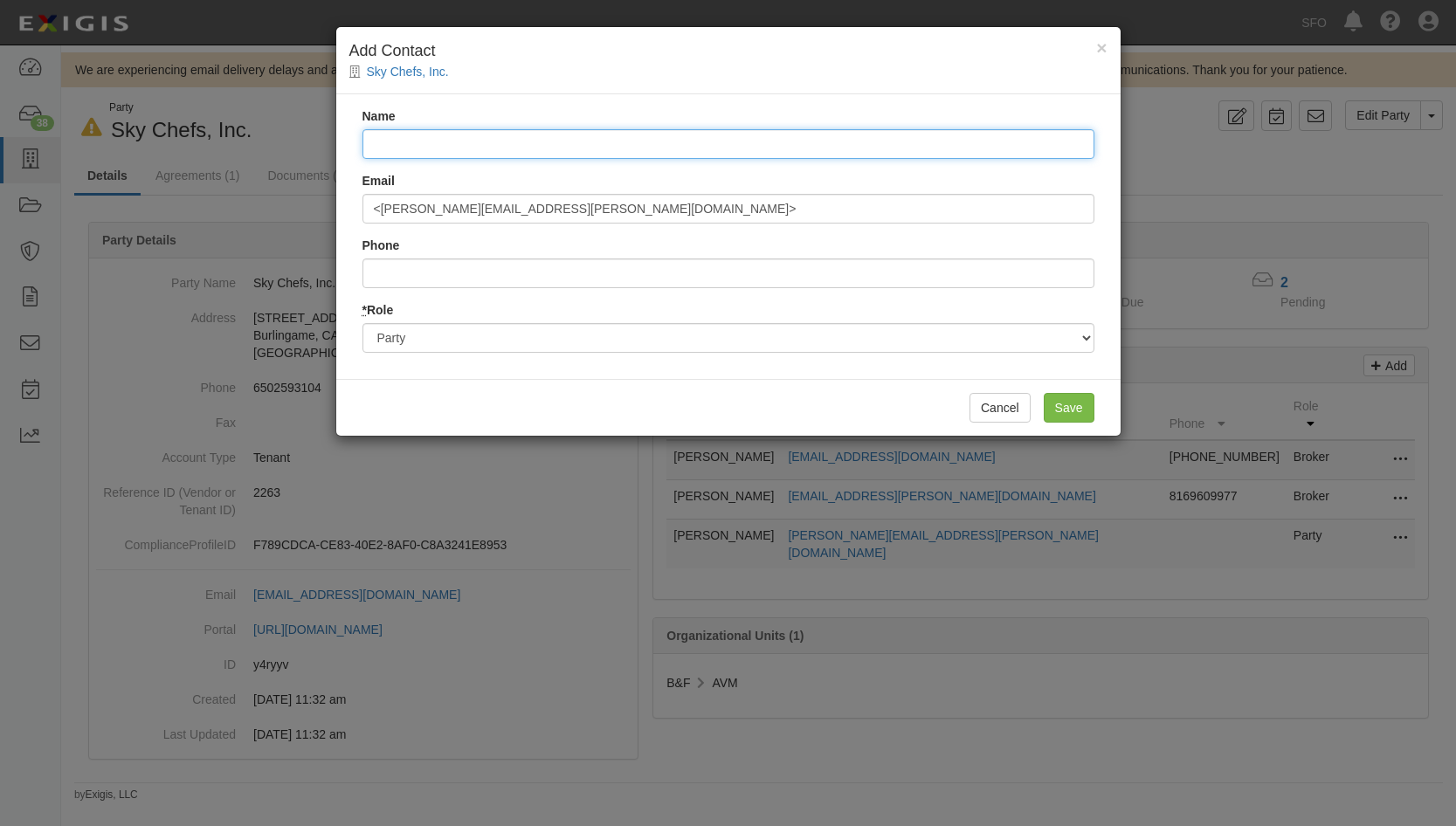
click at [442, 140] on input "Name" at bounding box center [728, 144] width 732 height 30
paste input "CHRISTIAN, LATANYA"
type input "CHRISTIAN, LATANYA"
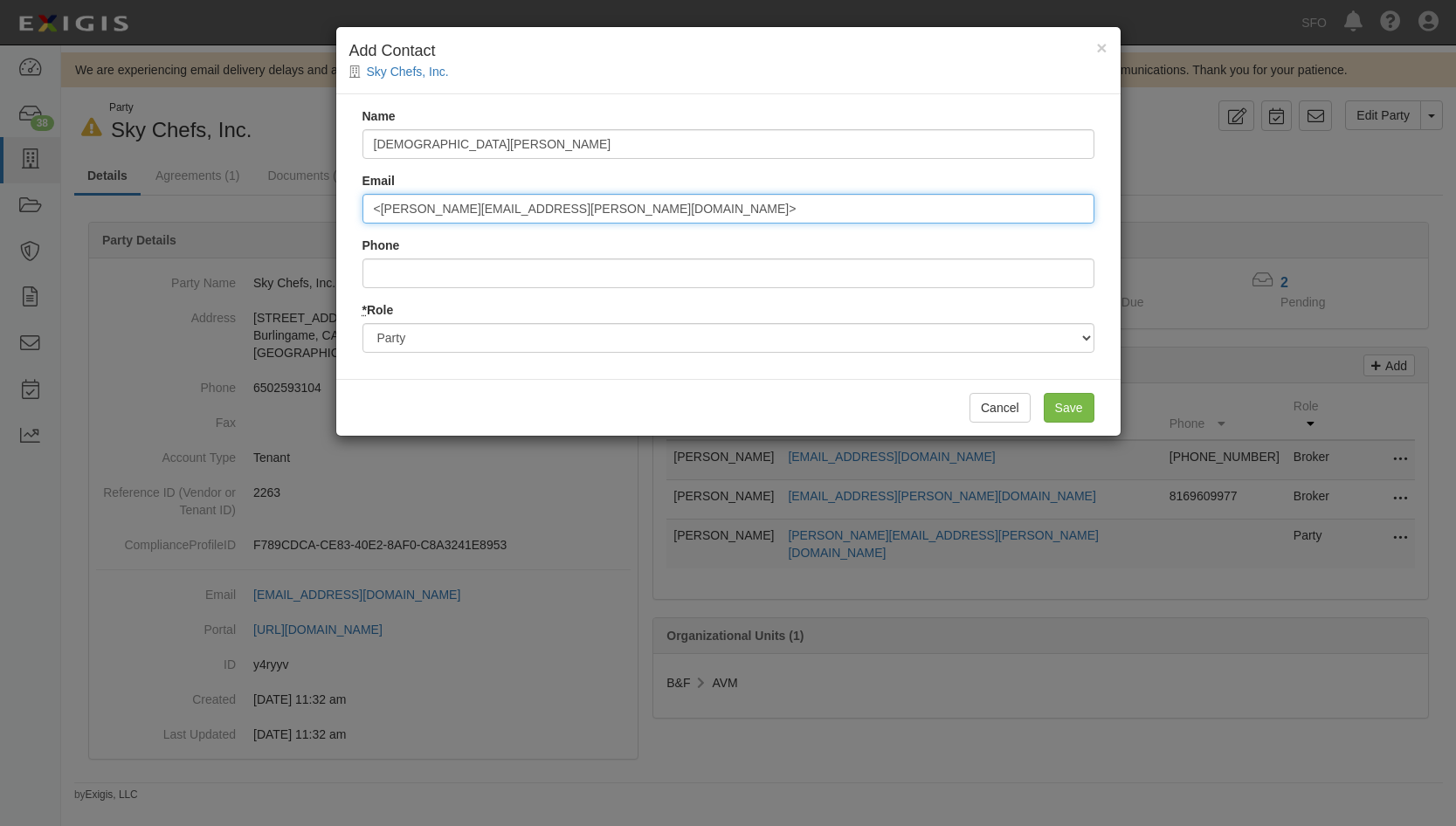
click at [384, 210] on input "<latanya.christian@lsgskychefs.com>" at bounding box center [728, 208] width 732 height 30
click at [590, 207] on input "latanya.christian@lsgskychefs.com>" at bounding box center [728, 208] width 732 height 30
type input "latanya.christian@lsgskychefs.com"
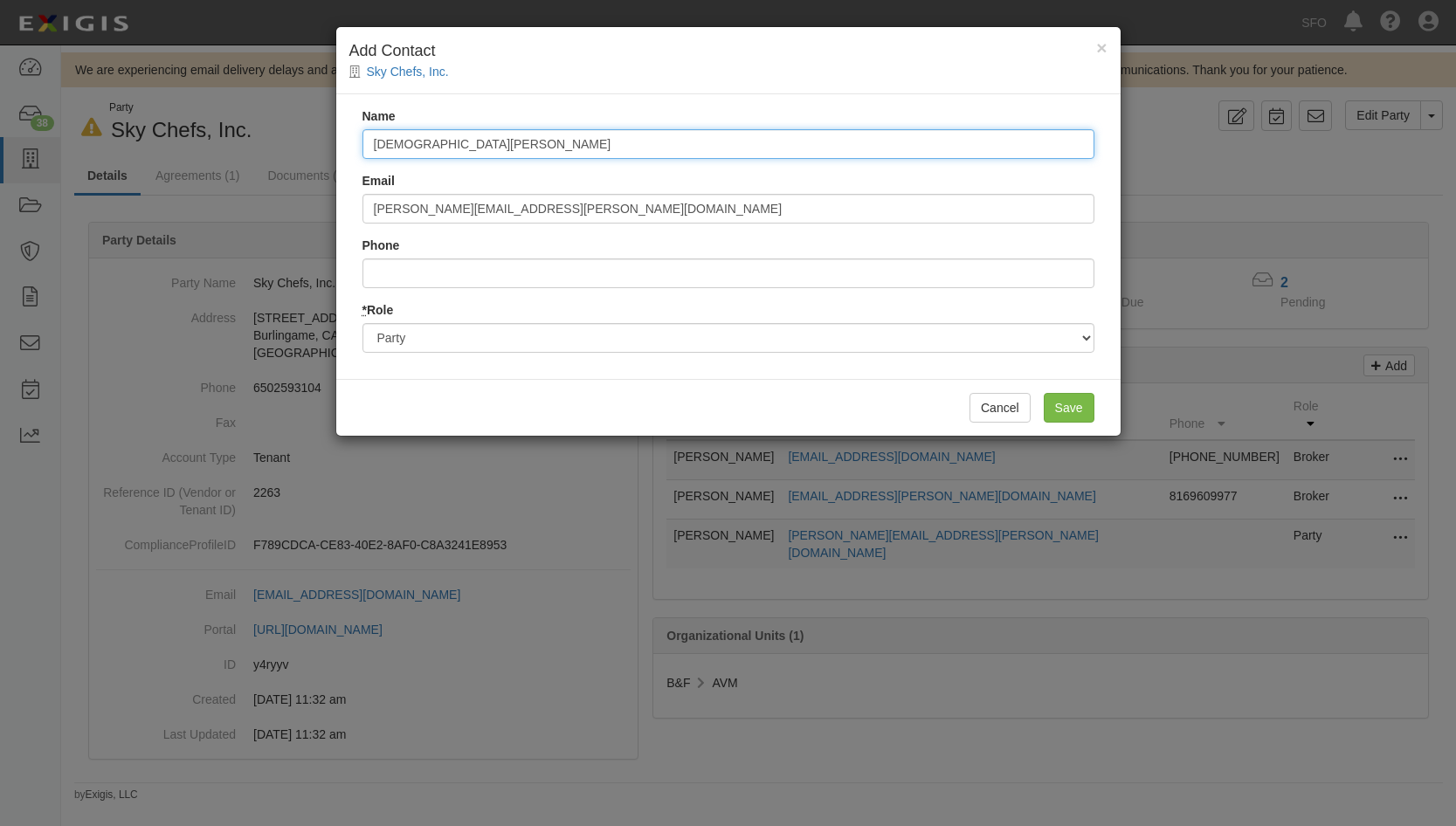
drag, startPoint x: 438, startPoint y: 141, endPoint x: 329, endPoint y: 141, distance: 109.0
click at [329, 141] on div "× Add Contact Sky Chefs, Inc. Name CHRISTIAN, LATANYA Email latanya.christian@l…" at bounding box center [728, 413] width 1456 height 826
click at [544, 149] on input ", LATANYA" at bounding box center [728, 144] width 732 height 30
paste input "CHRISTIAN"
click at [380, 139] on input ", LATANYACHRISTIAN" at bounding box center [728, 144] width 732 height 30
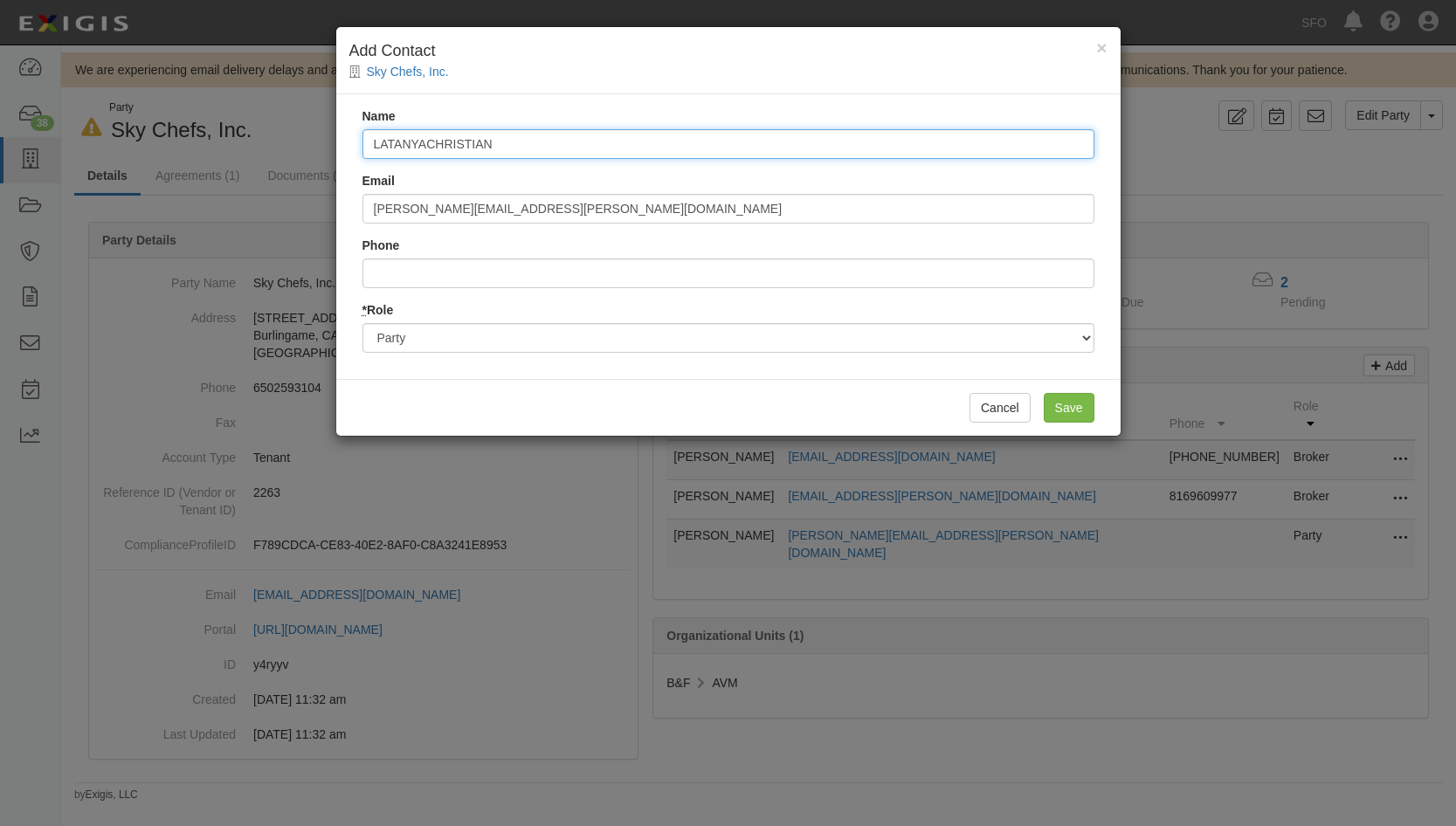
drag, startPoint x: 427, startPoint y: 145, endPoint x: 608, endPoint y: 152, distance: 181.1
click at [608, 152] on input "LATANYACHRISTIAN" at bounding box center [728, 144] width 732 height 30
click at [372, 137] on input "LATANYA" at bounding box center [728, 144] width 732 height 30
drag, startPoint x: 470, startPoint y: 146, endPoint x: 1001, endPoint y: 163, distance: 531.3
click at [938, 160] on div "Name Christian Latanya LATANYA Email latanya.christian@lsgskychefs.com Phone * …" at bounding box center [728, 236] width 784 height 285
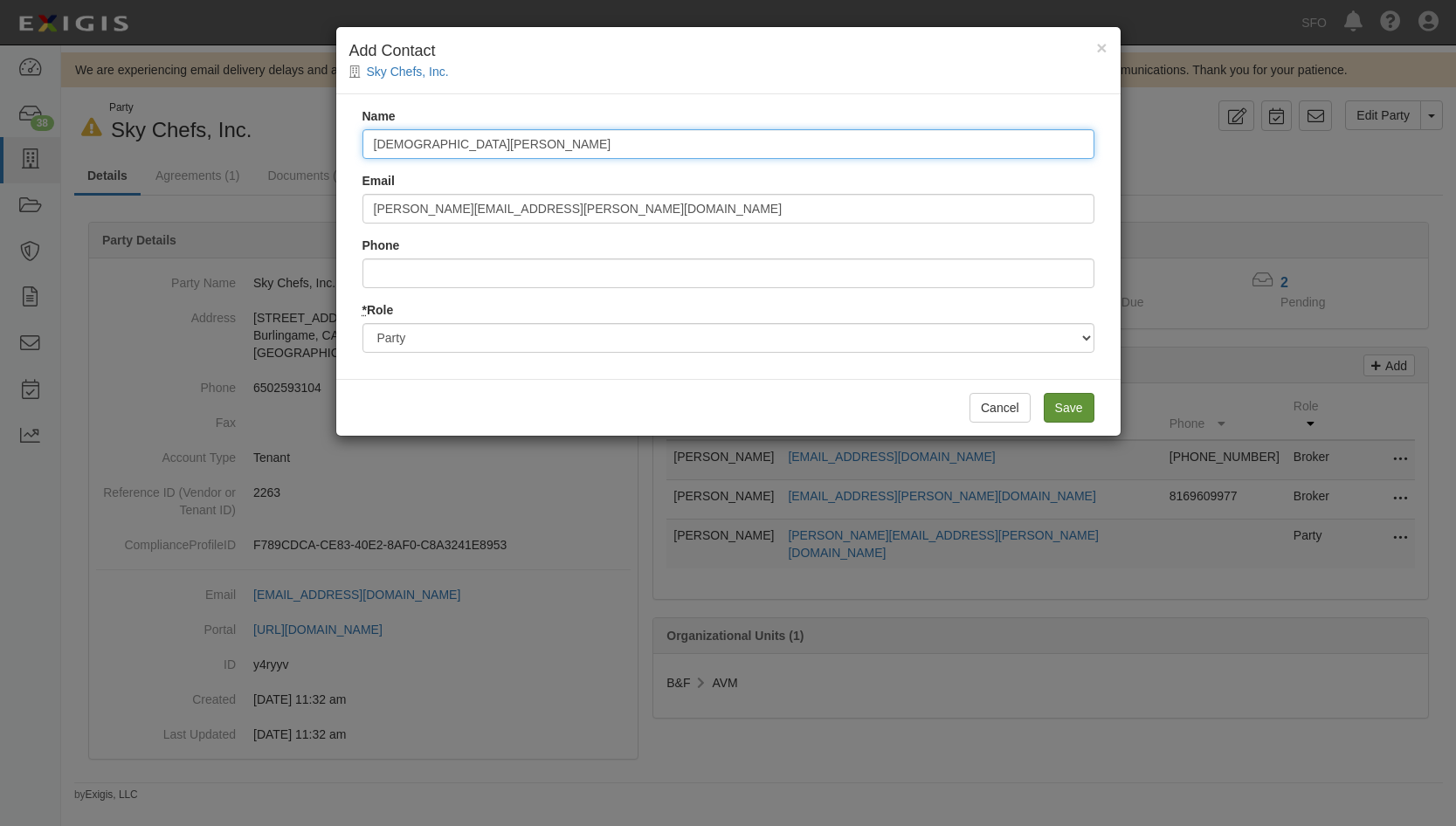
type input "Christian Latanya"
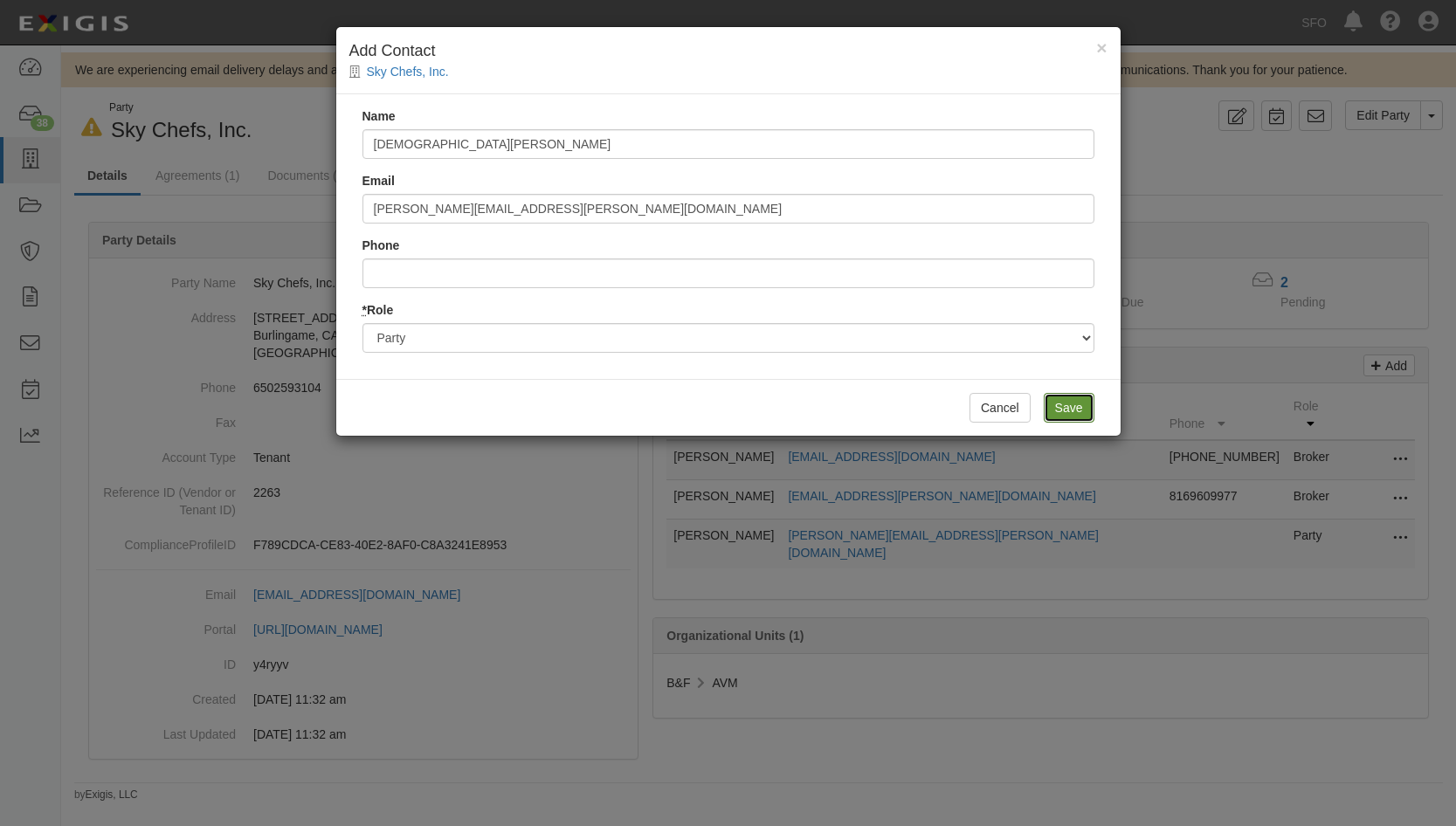
click at [1082, 403] on input "Save" at bounding box center [1069, 407] width 50 height 30
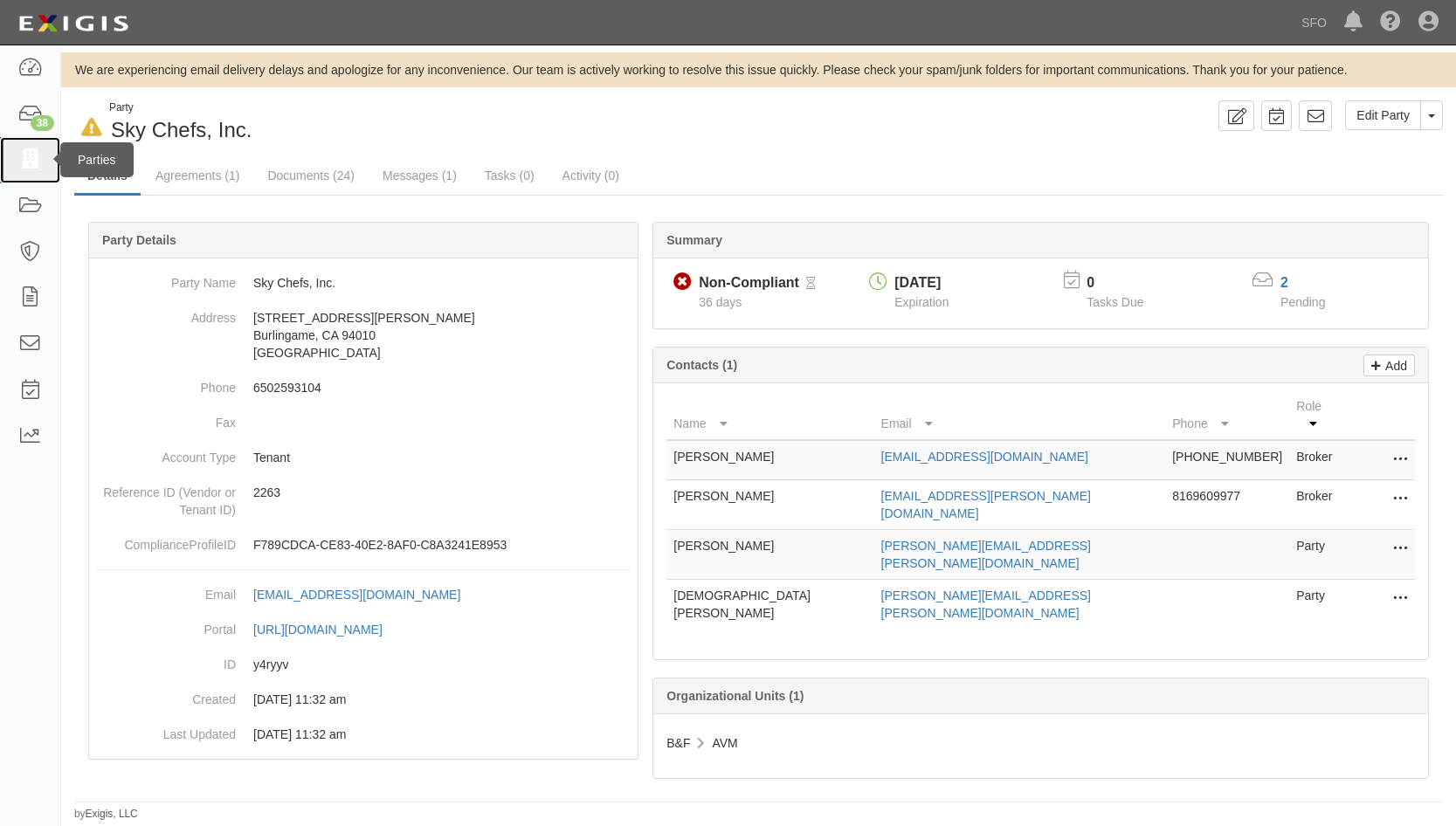
click at [25, 160] on icon at bounding box center [29, 160] width 24 height 20
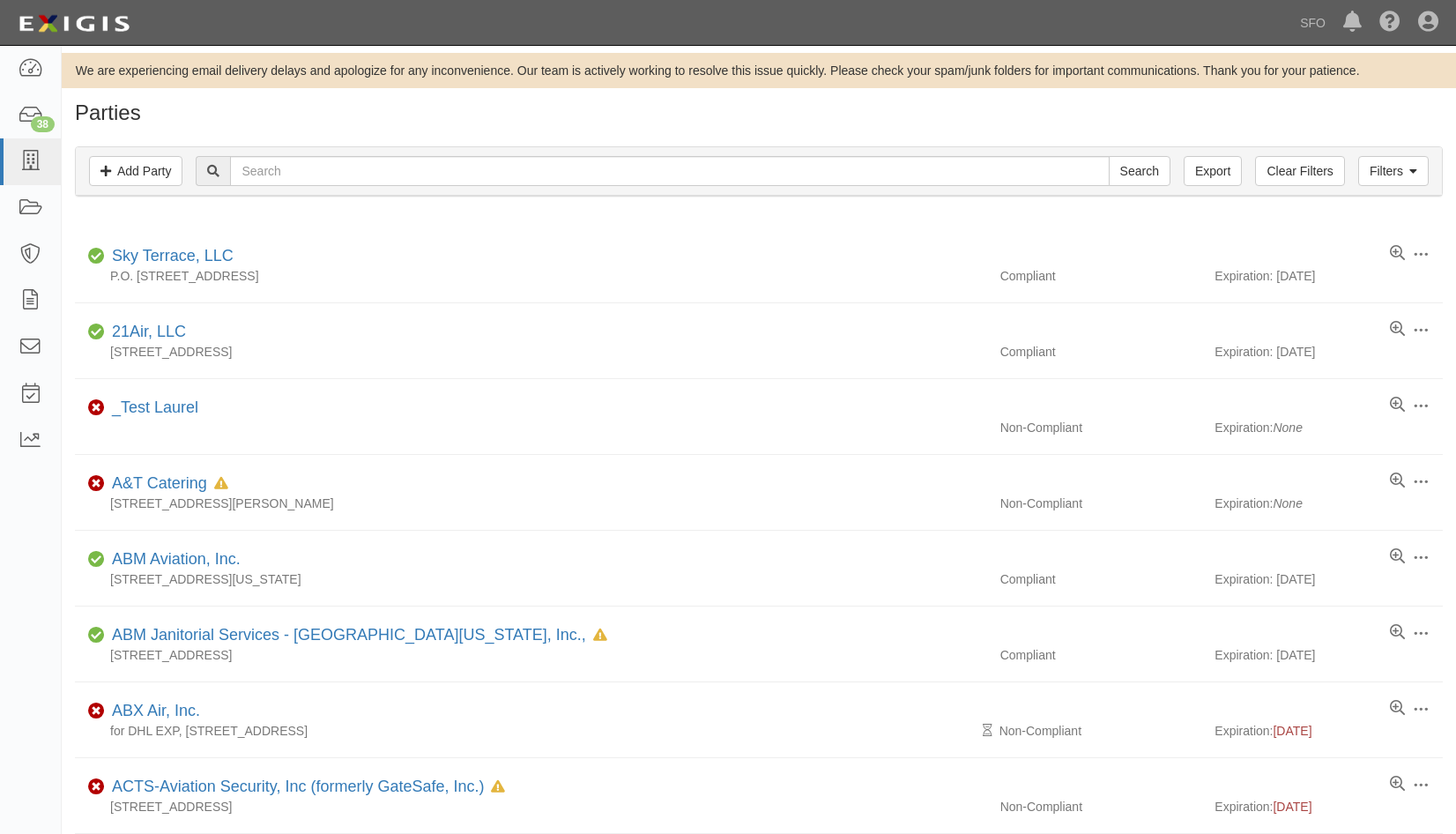
click at [281, 149] on div "Filters Add Party Clear Filters Export Search Filters" at bounding box center [759, 171] width 1366 height 49
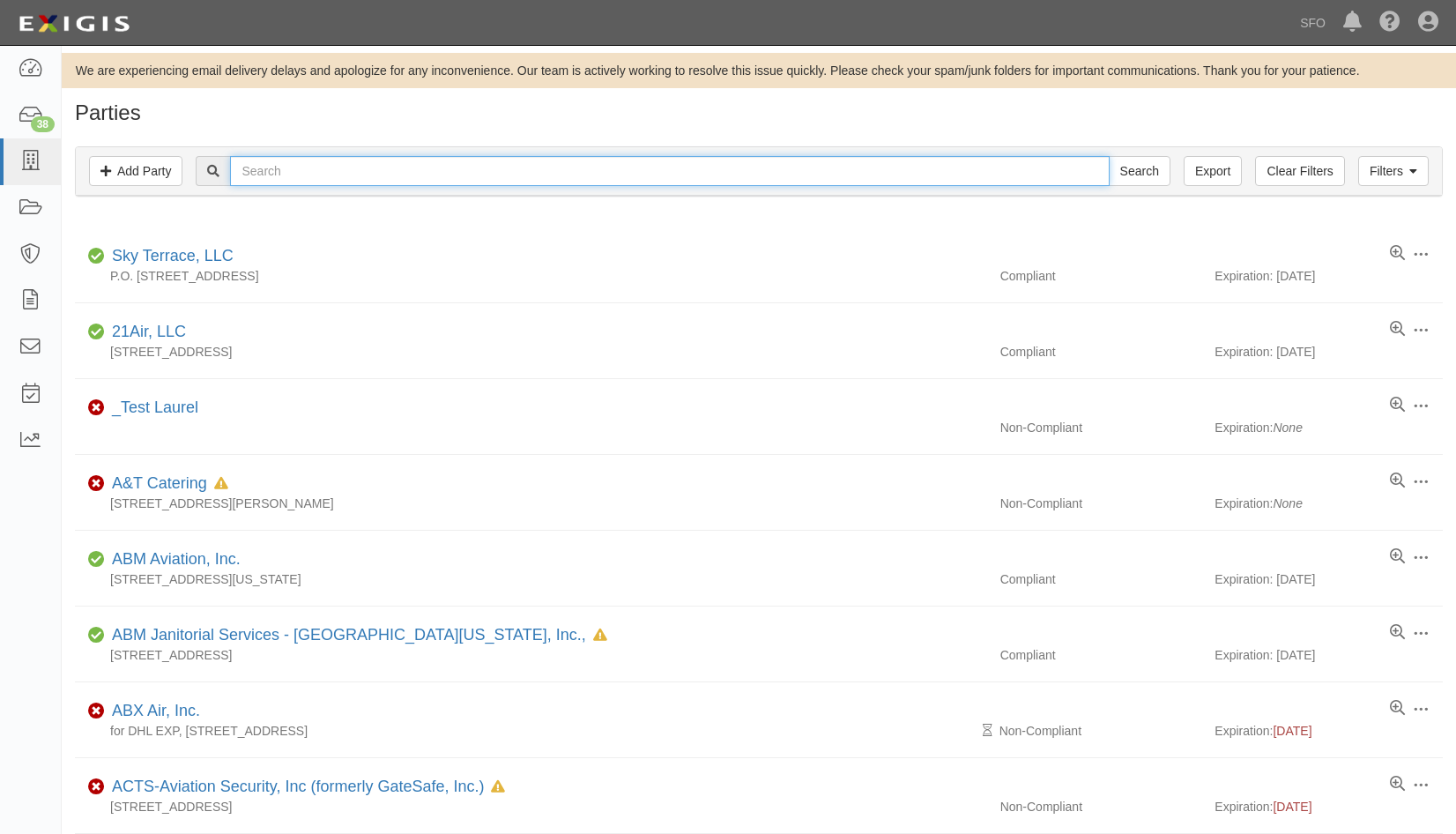
click at [284, 180] on input "text" at bounding box center [670, 171] width 879 height 30
type input "klm"
click at [1109, 156] on input "Search" at bounding box center [1139, 171] width 61 height 30
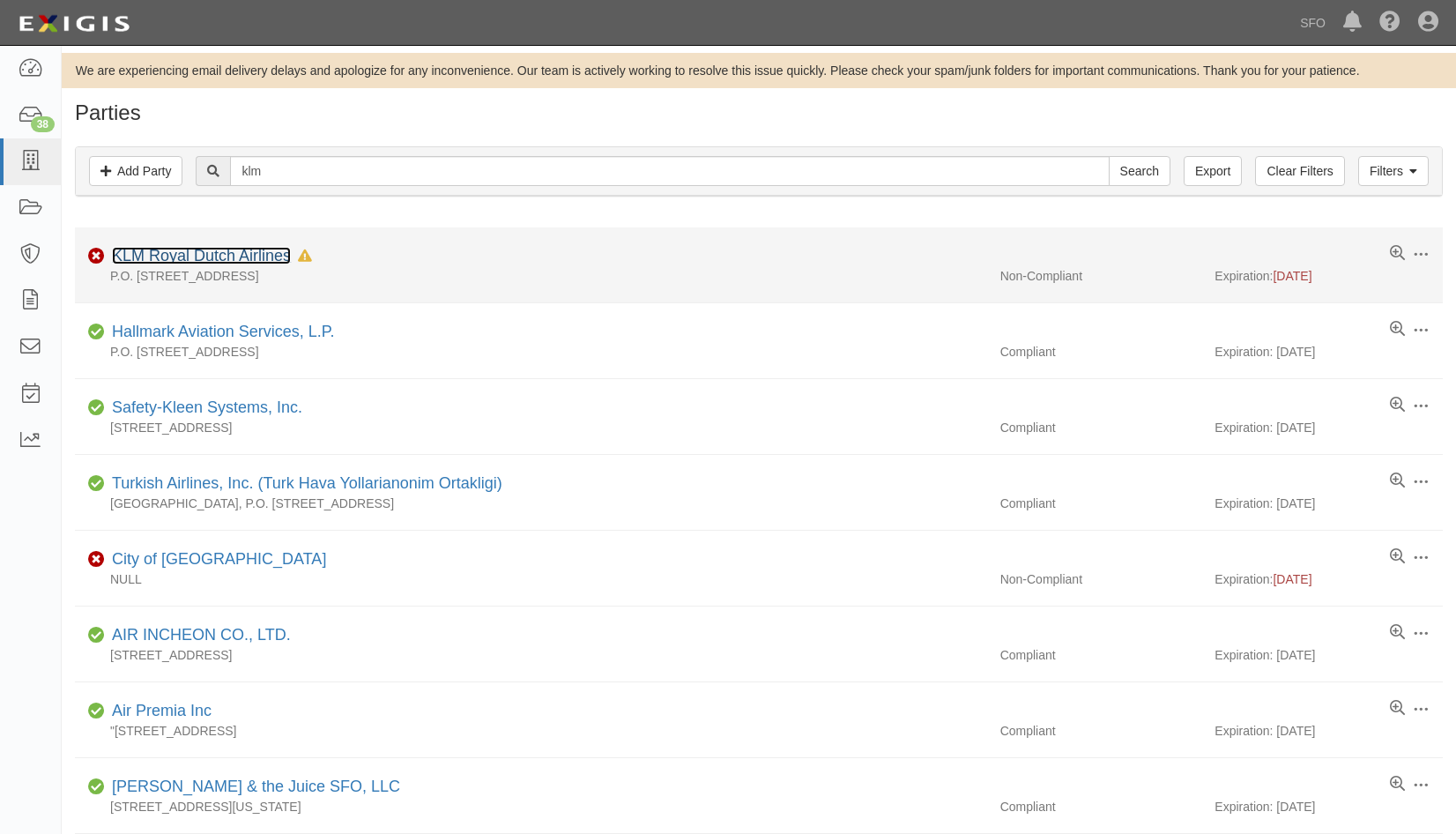
click at [217, 255] on link "KLM Royal Dutch Airlines" at bounding box center [202, 255] width 179 height 18
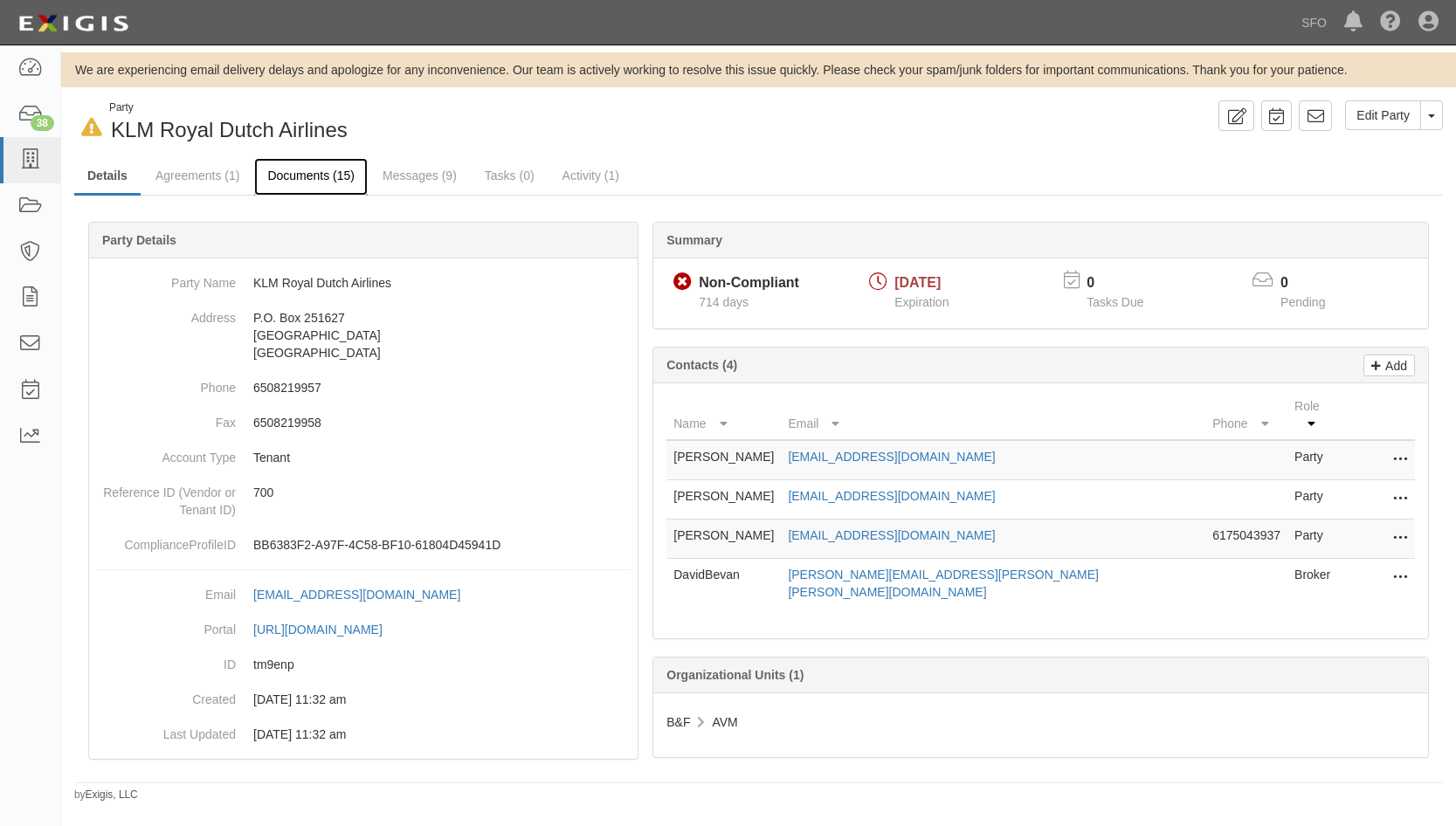
click at [357, 171] on link "Documents (15)" at bounding box center [311, 177] width 114 height 38
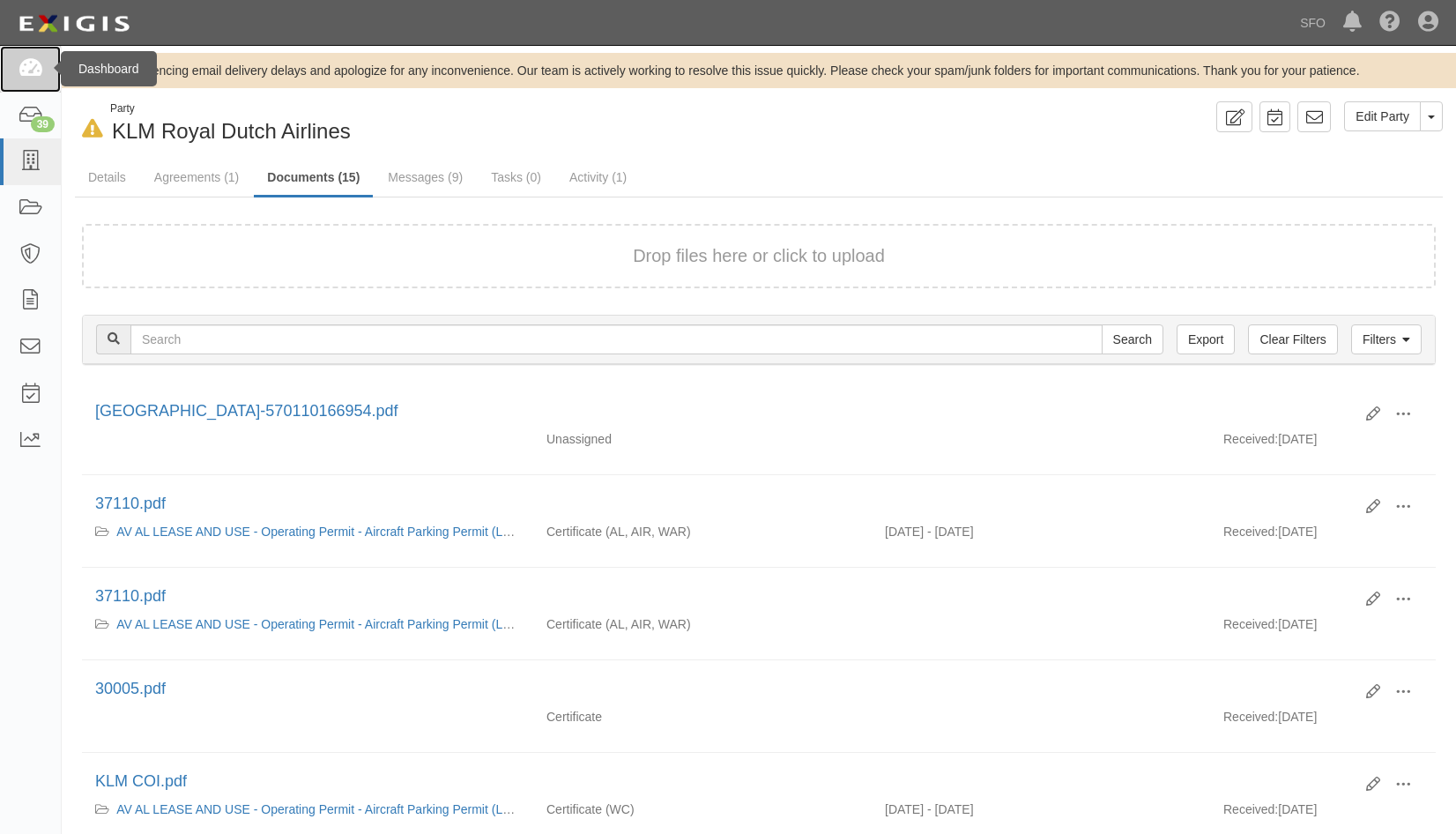
click at [40, 80] on link at bounding box center [30, 69] width 60 height 47
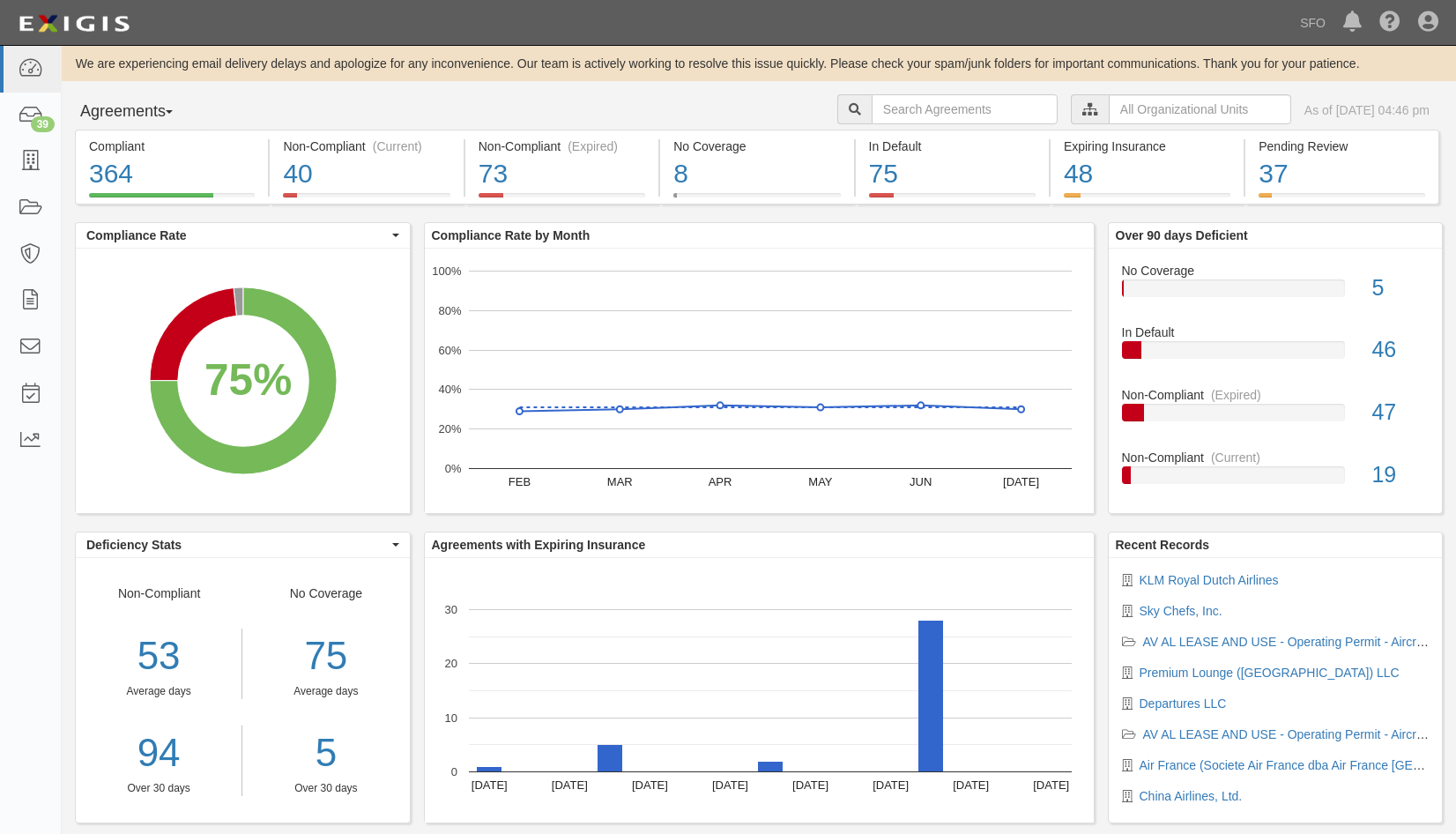
click at [129, 112] on button "Agreements" at bounding box center [141, 112] width 133 height 35
click at [129, 145] on link "Parties" at bounding box center [145, 148] width 139 height 23
